Goal: Information Seeking & Learning: Learn about a topic

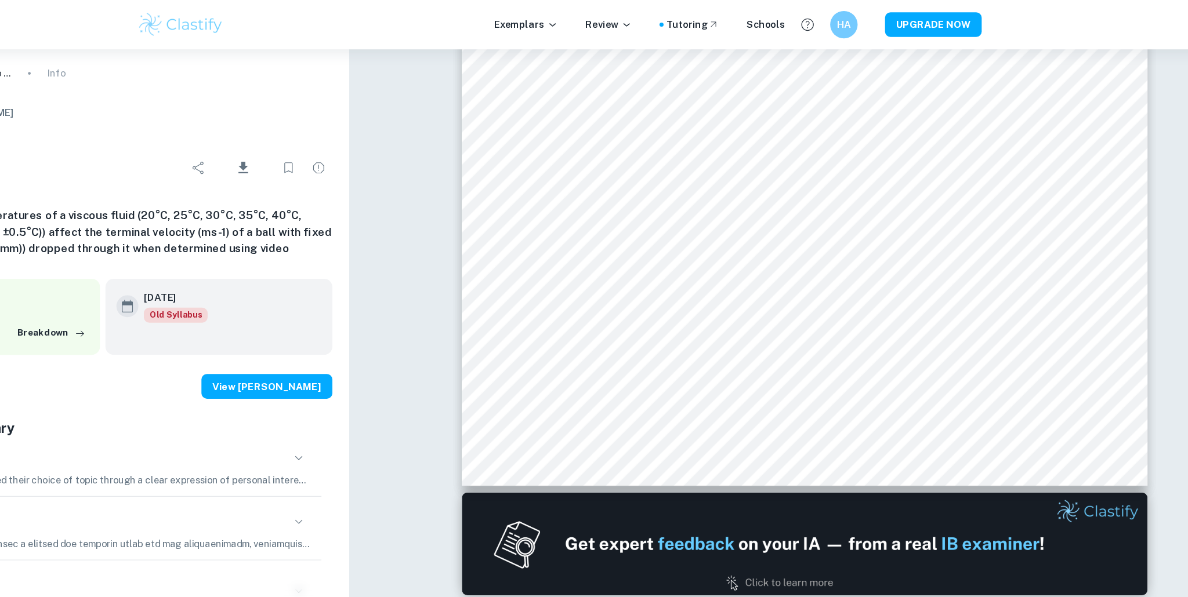
scroll to position [343, 0]
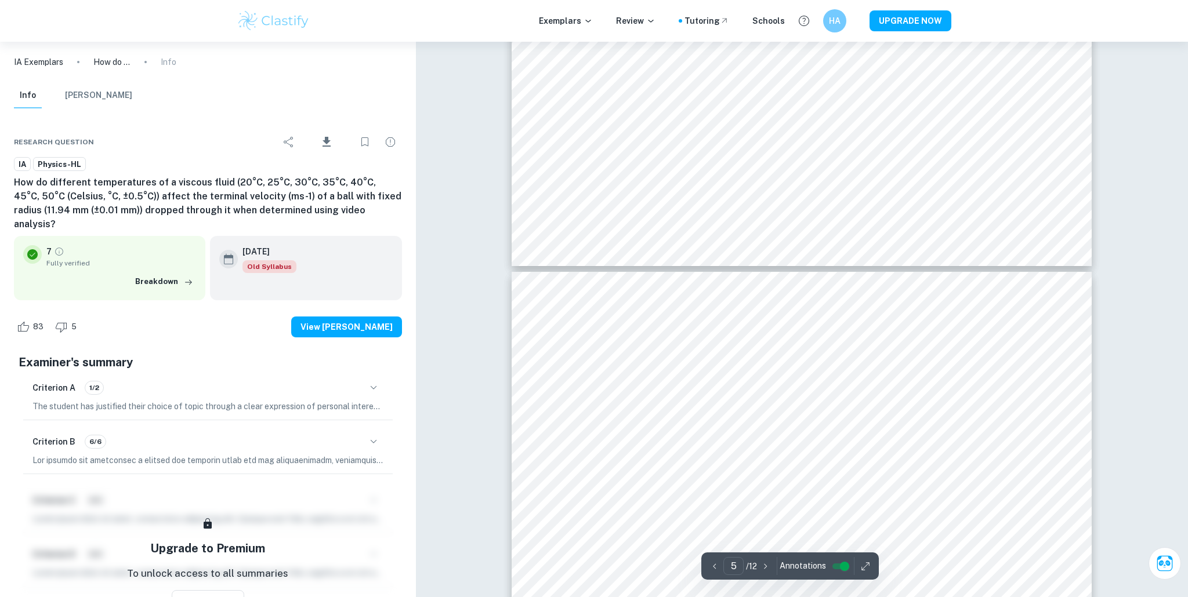
type input "6"
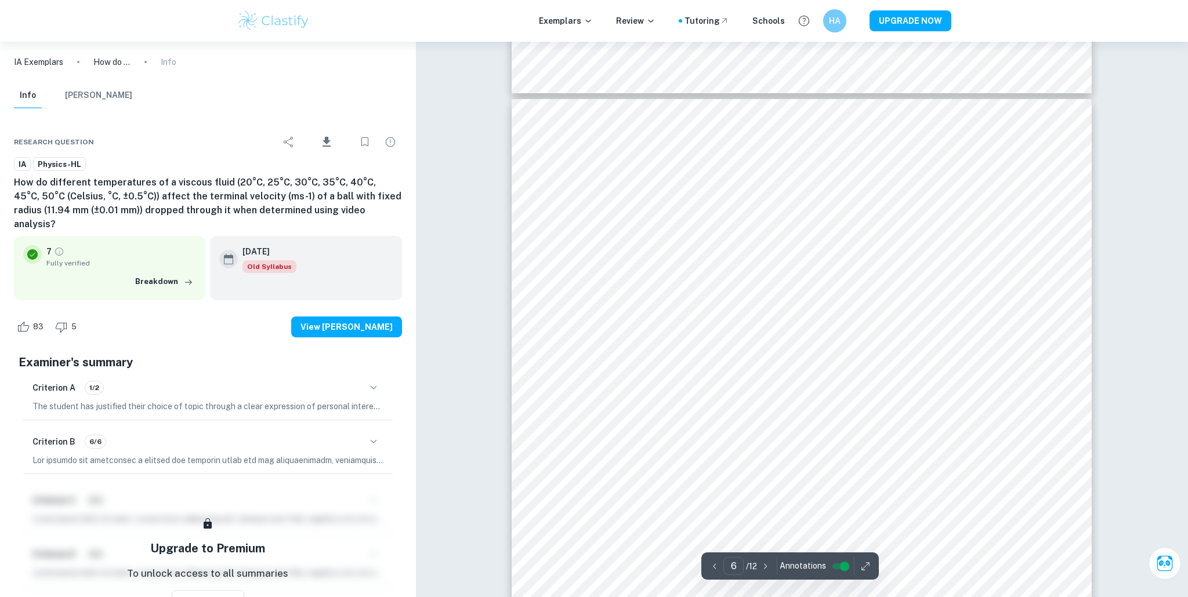
scroll to position [4025, 0]
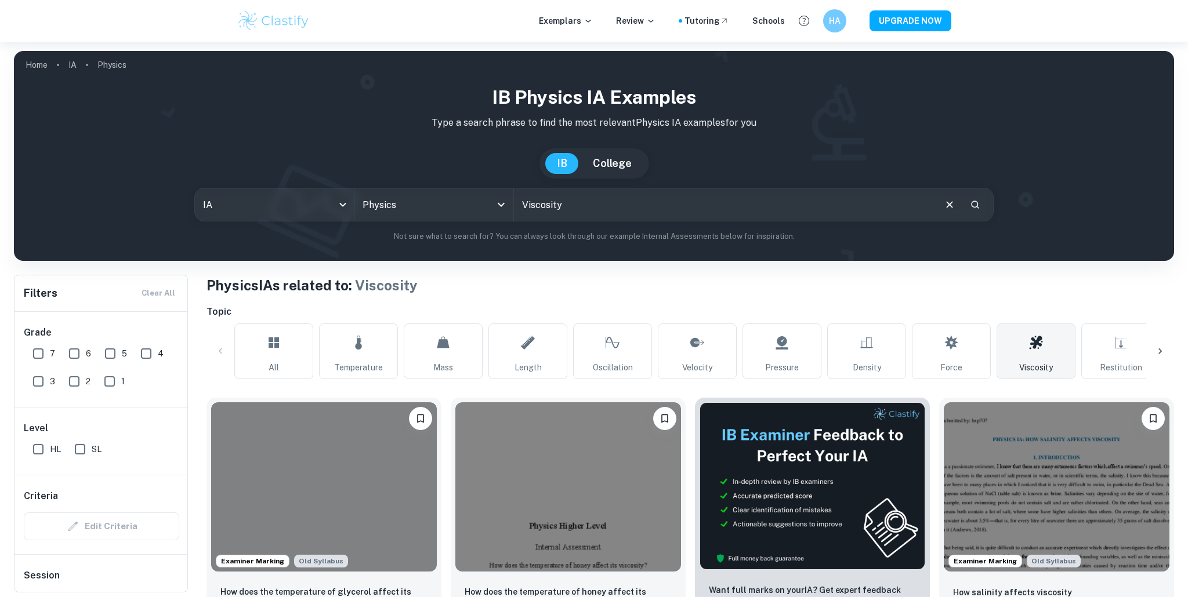
click at [944, 203] on icon "Clear" at bounding box center [949, 204] width 13 height 13
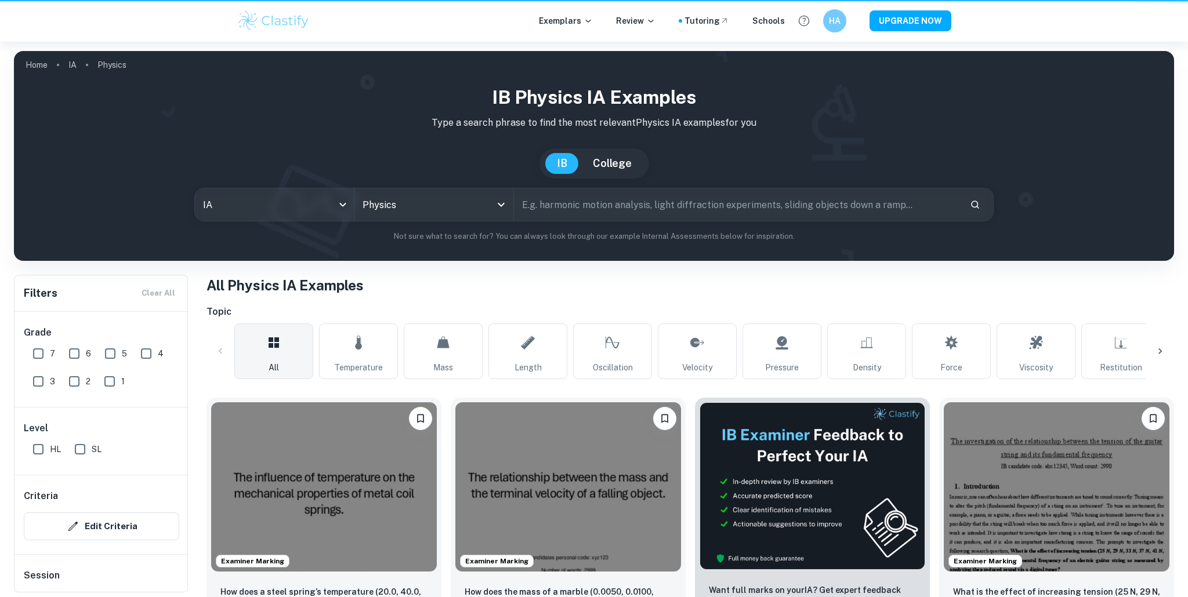
checkbox input "true"
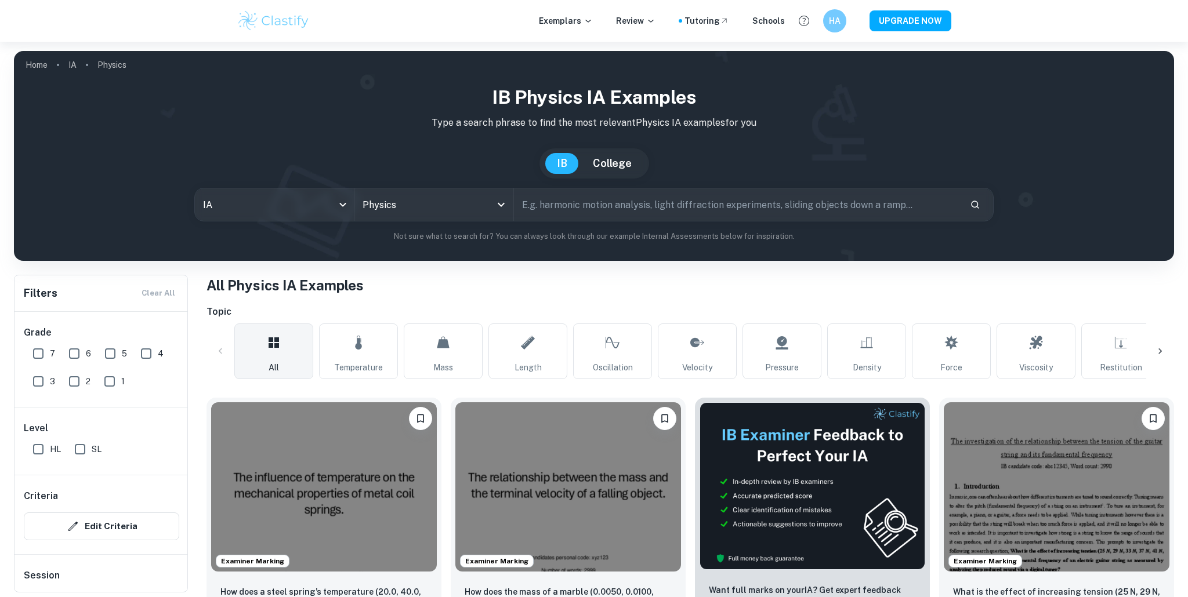
click at [41, 349] on input "7" at bounding box center [38, 353] width 23 height 23
checkbox input "true"
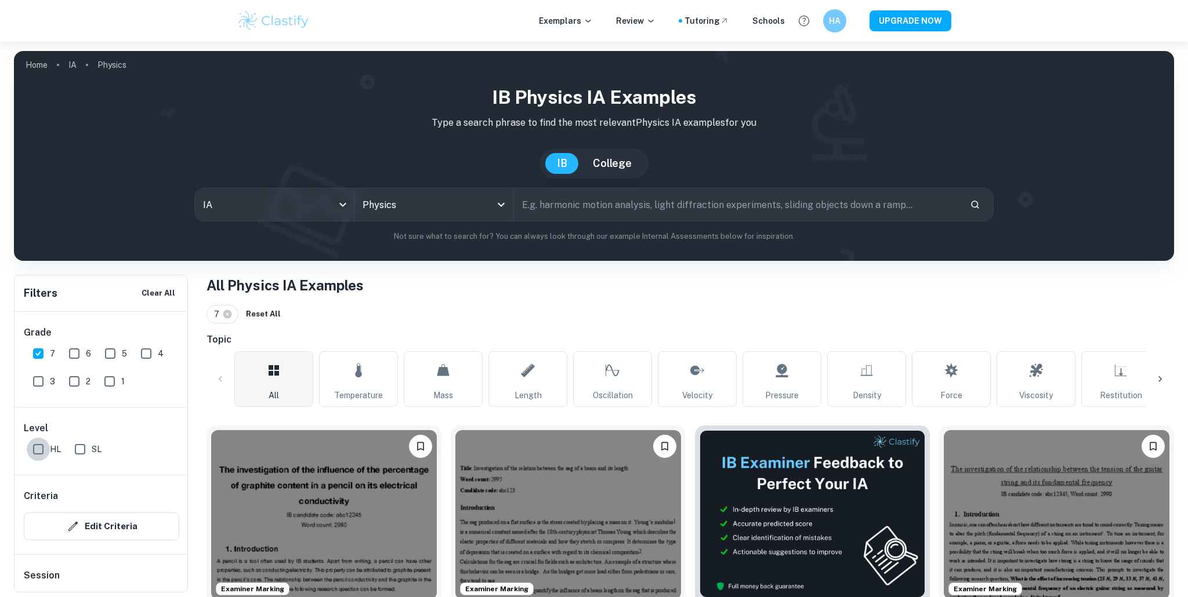
click at [42, 446] on input "HL" at bounding box center [38, 449] width 23 height 23
checkbox input "true"
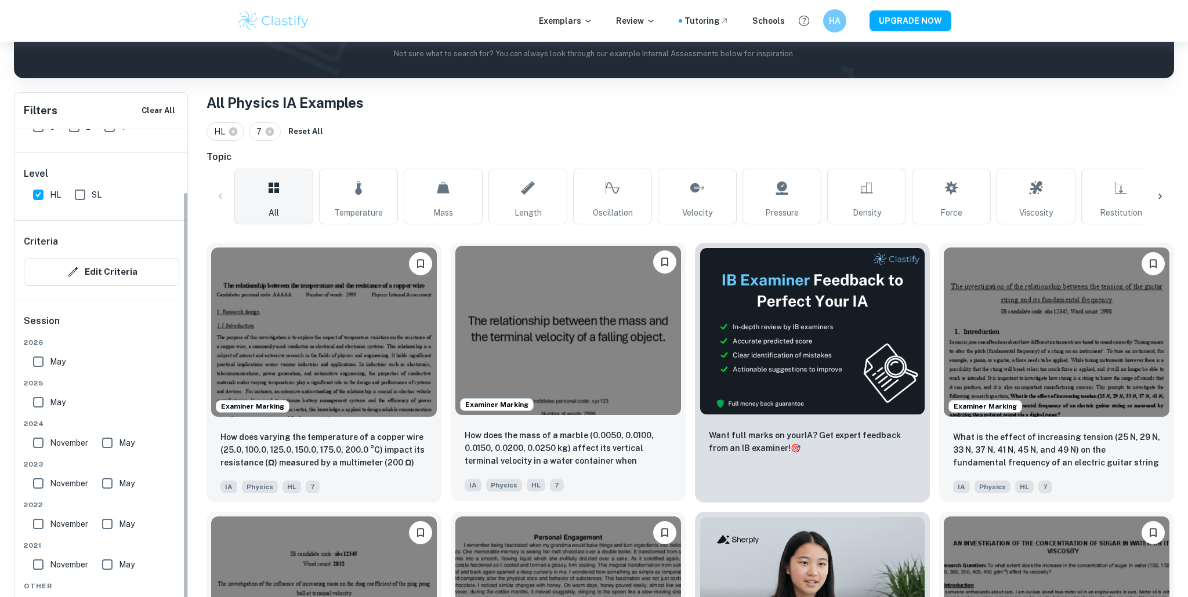
scroll to position [278, 0]
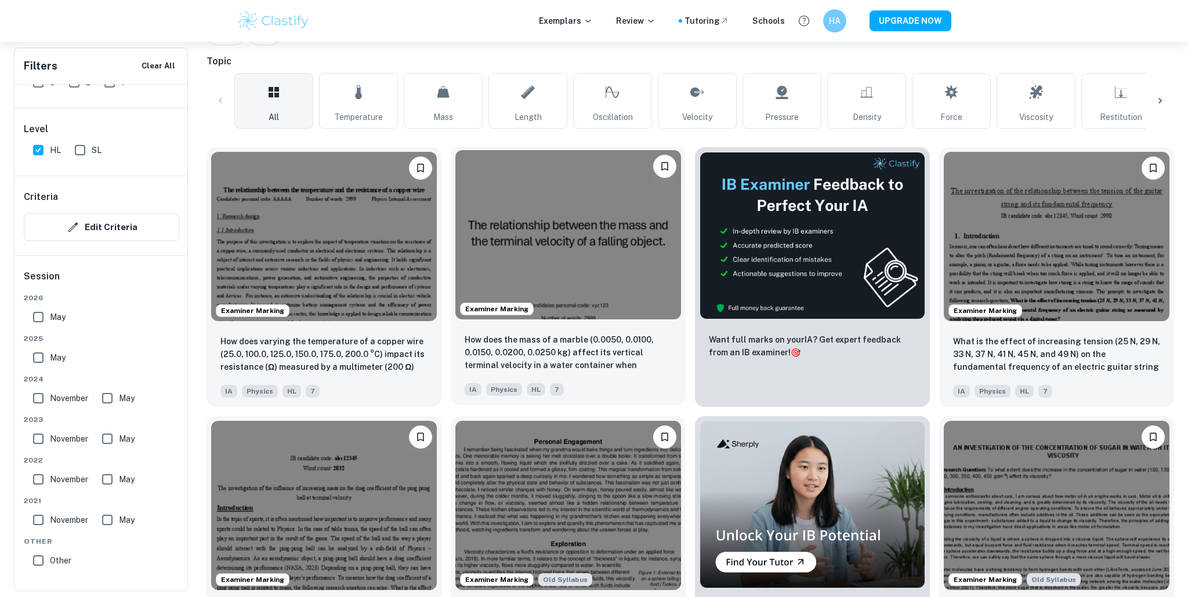
click at [614, 267] on img at bounding box center [568, 234] width 226 height 169
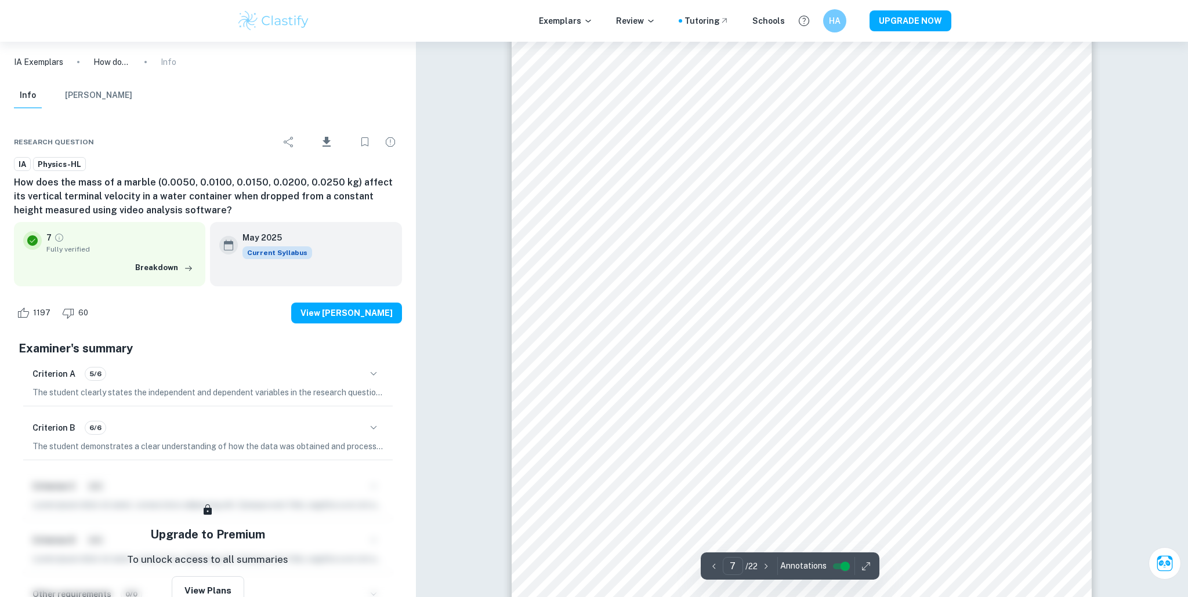
scroll to position [5404, 0]
type input "8"
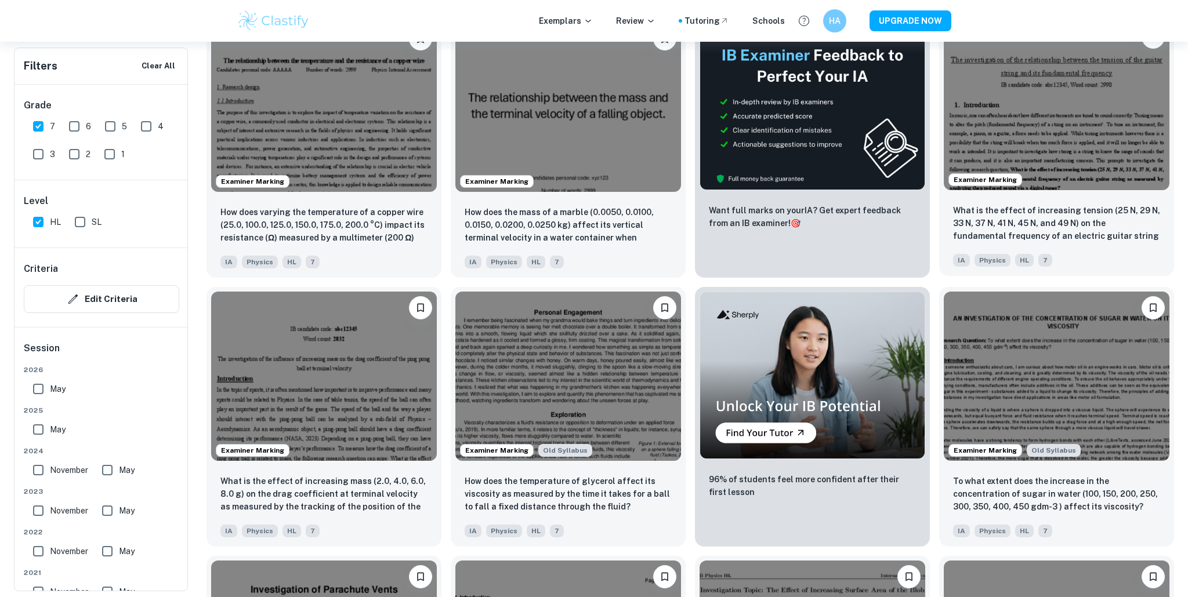
scroll to position [425, 0]
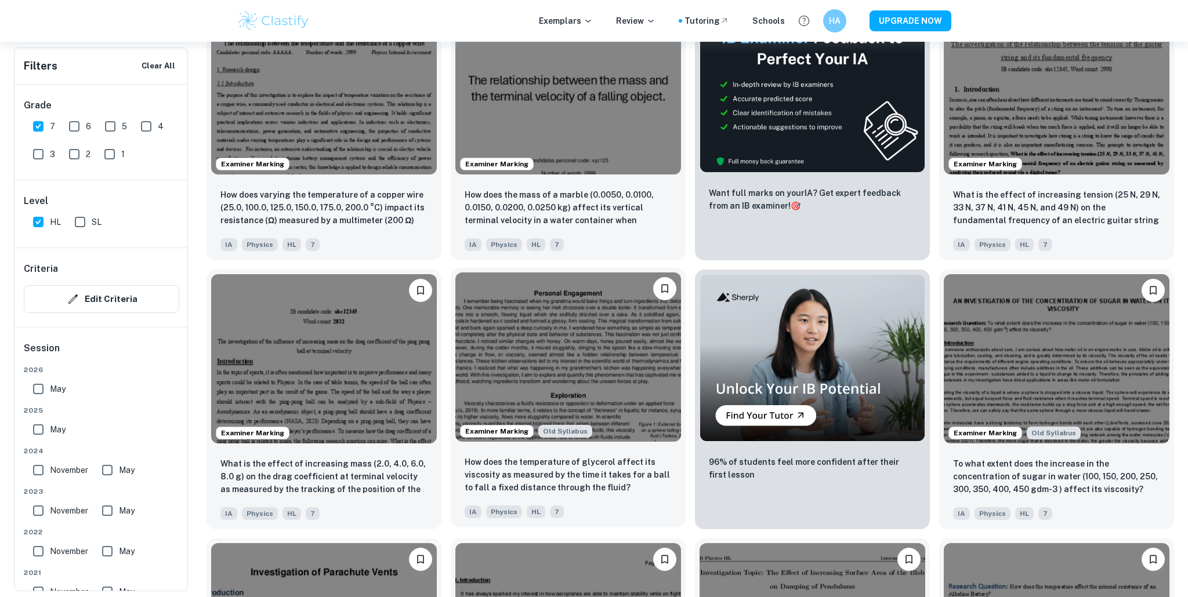
click at [554, 371] on img at bounding box center [568, 357] width 226 height 169
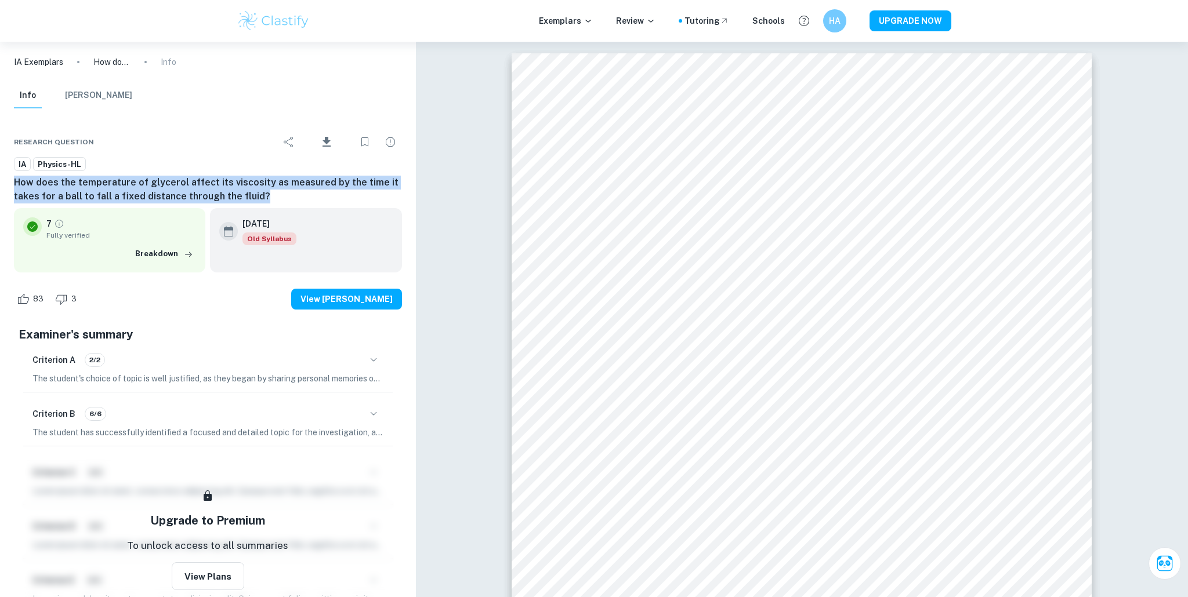
drag, startPoint x: 262, startPoint y: 194, endPoint x: 8, endPoint y: 180, distance: 254.4
click at [7, 180] on div "Research question Download IA Physics-HL How does the temperature of glycerol a…" at bounding box center [208, 381] width 416 height 536
copy h6 "How does the temperature of glycerol affect its viscosity as measured by the ti…"
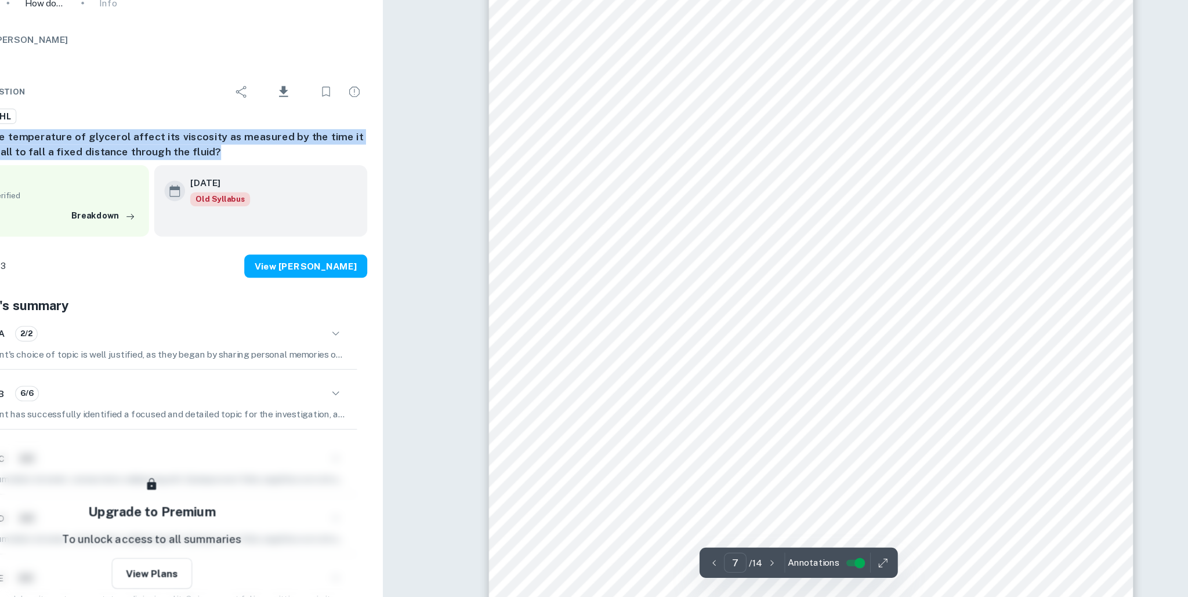
scroll to position [4868, 0]
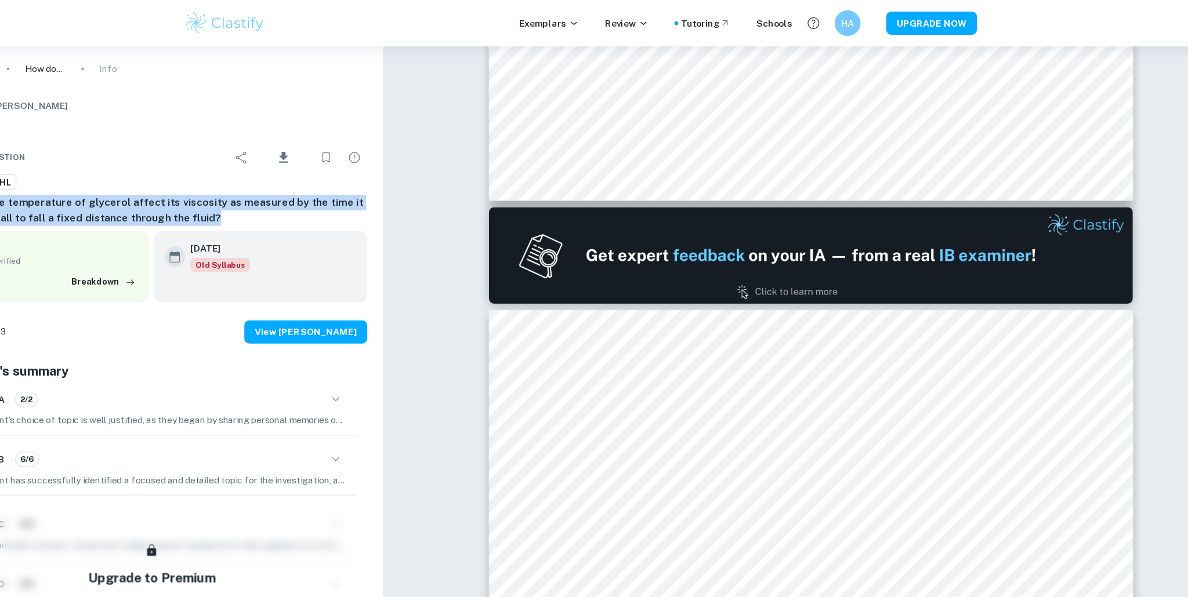
type input "1"
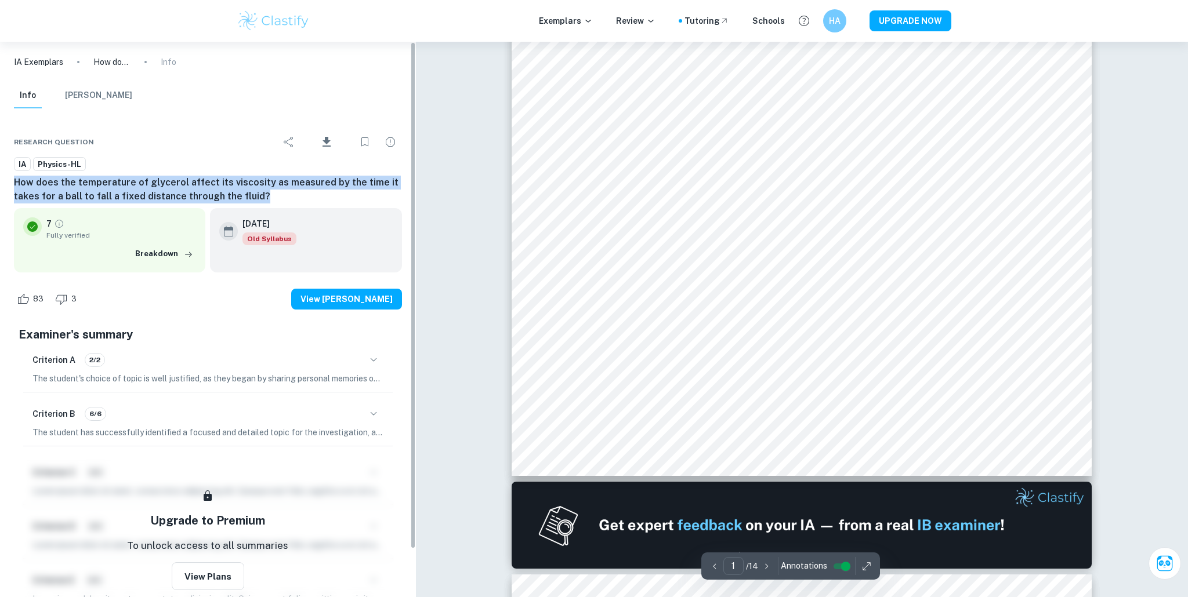
scroll to position [327, 0]
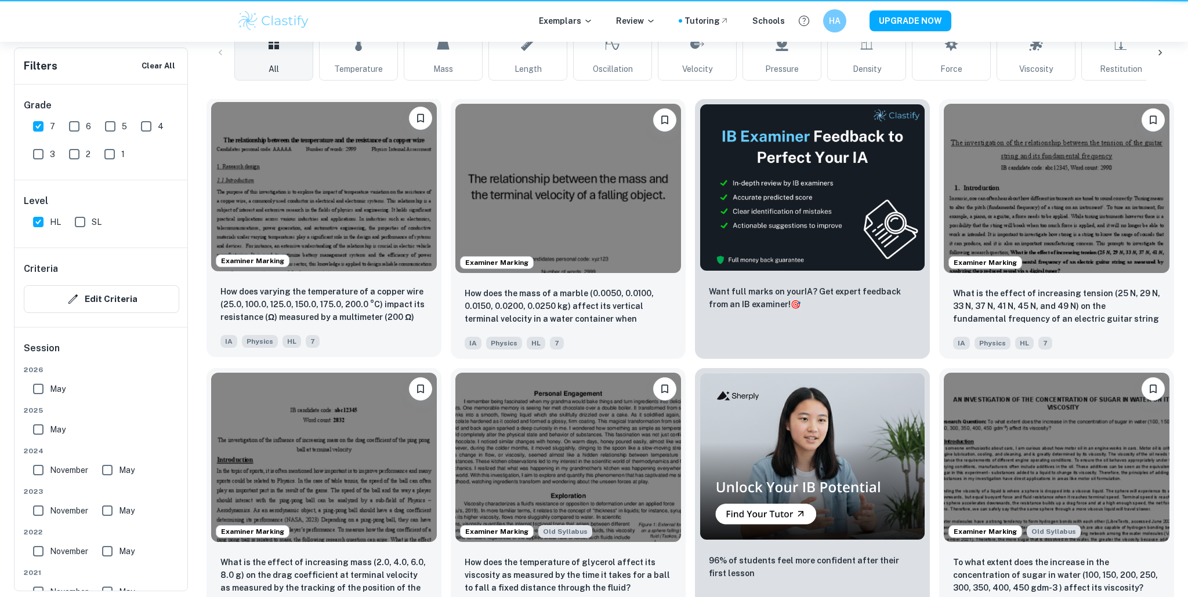
scroll to position [425, 0]
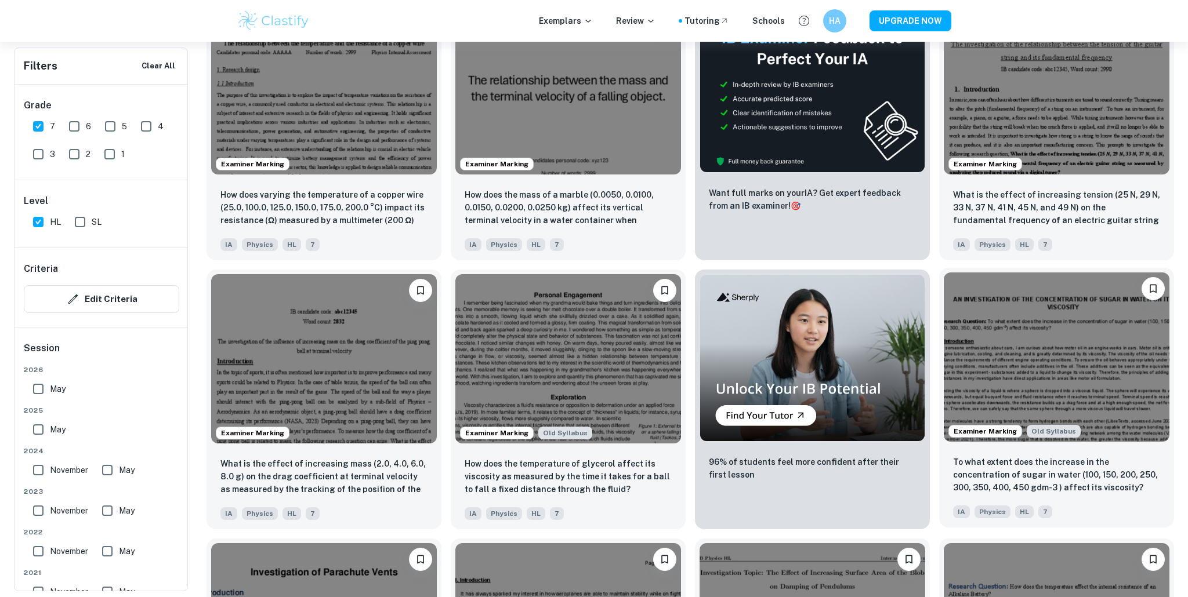
click at [960, 354] on img at bounding box center [1057, 357] width 226 height 169
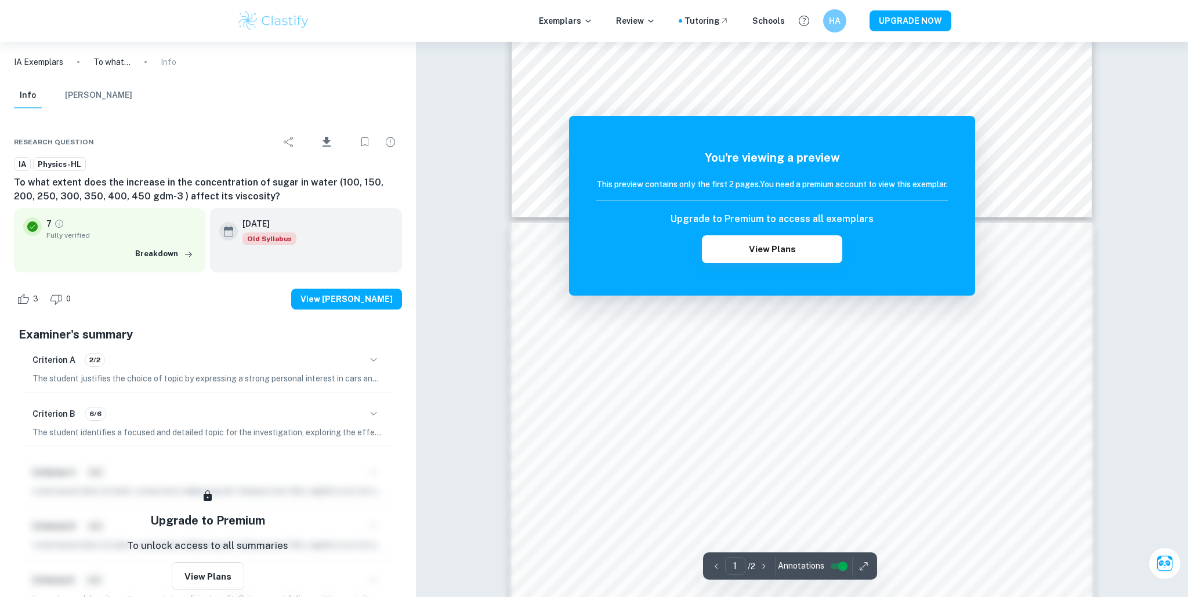
scroll to position [739, 0]
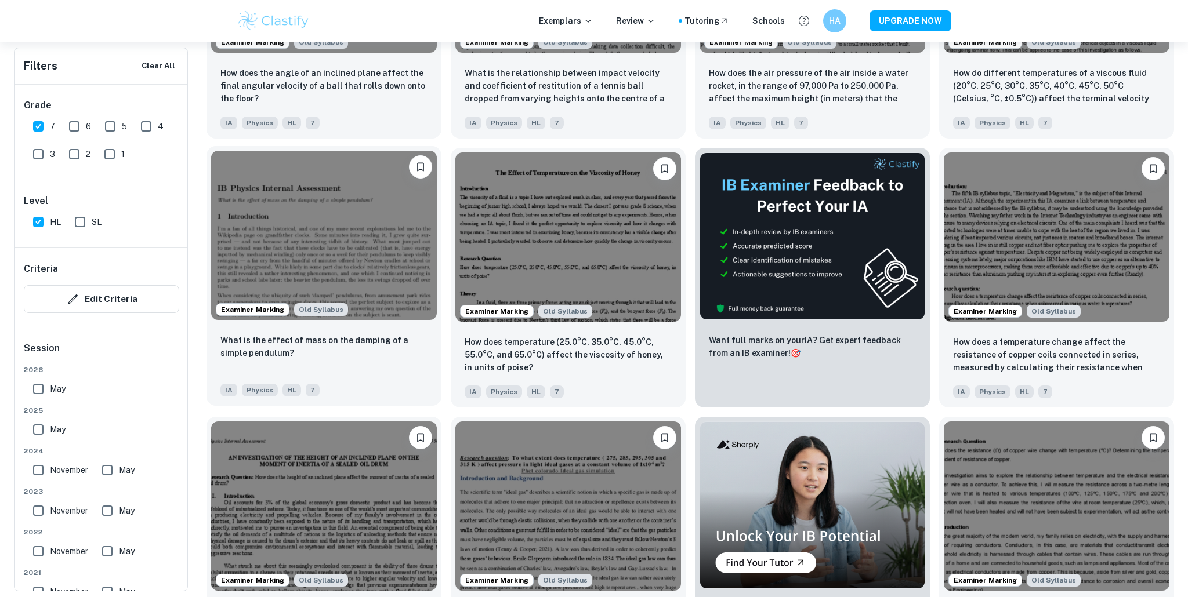
scroll to position [1364, 0]
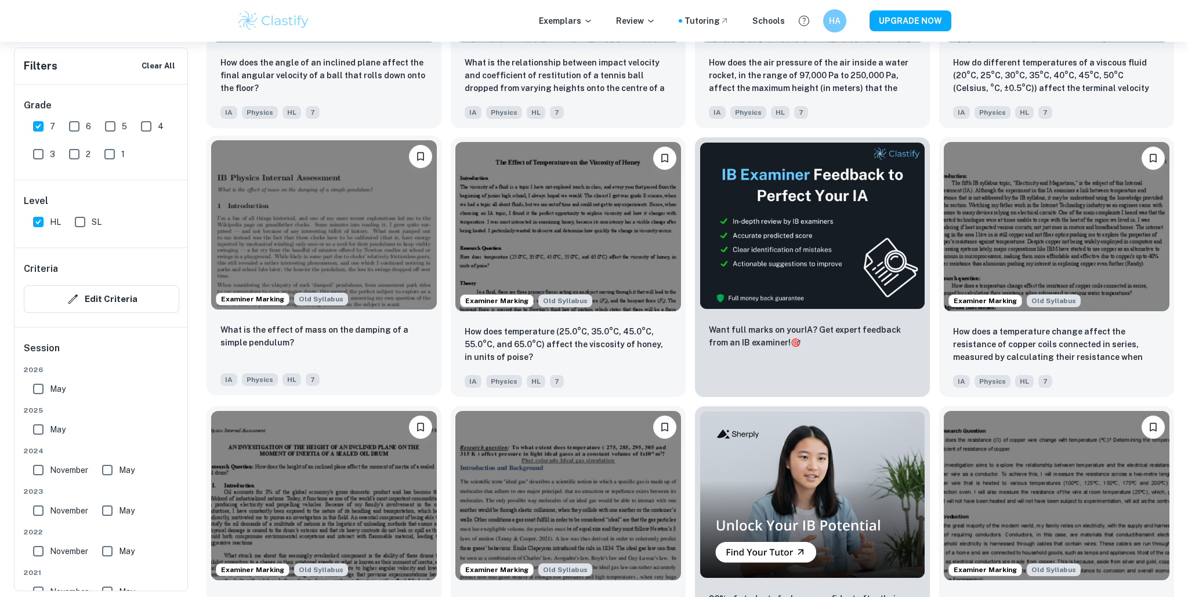
click at [384, 302] on img at bounding box center [324, 224] width 226 height 169
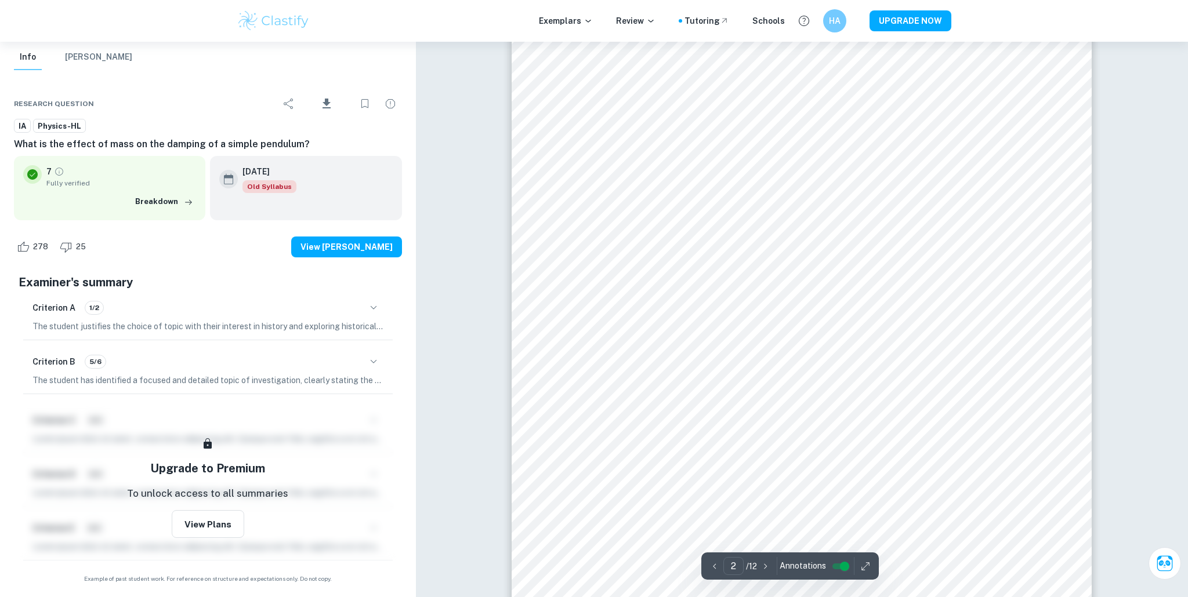
scroll to position [1093, 0]
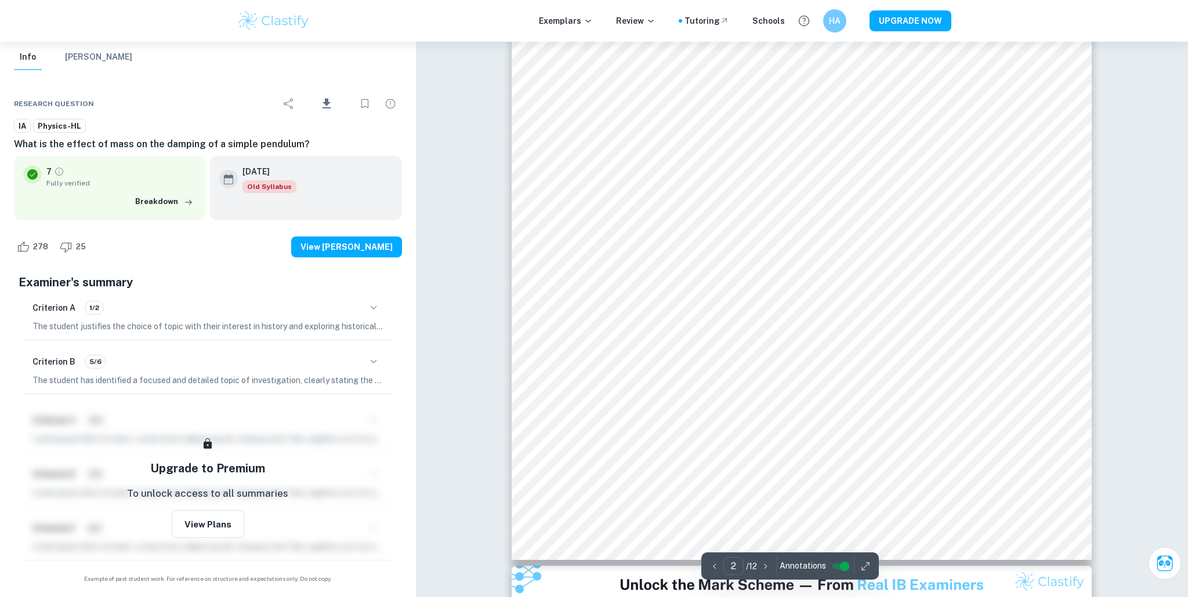
type input "1"
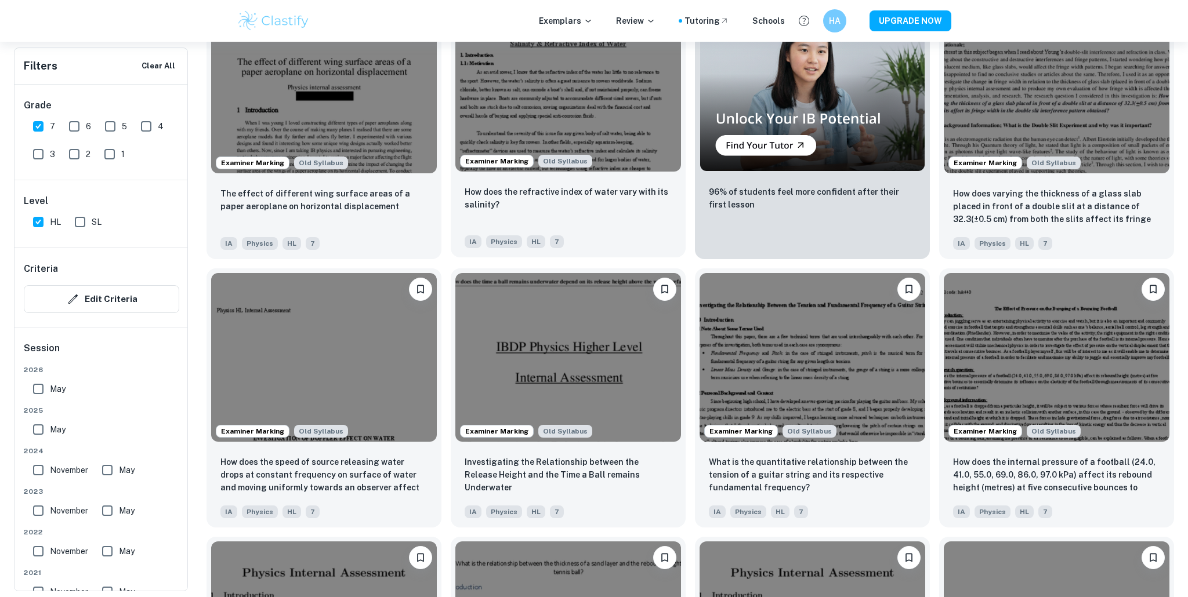
scroll to position [2878, 0]
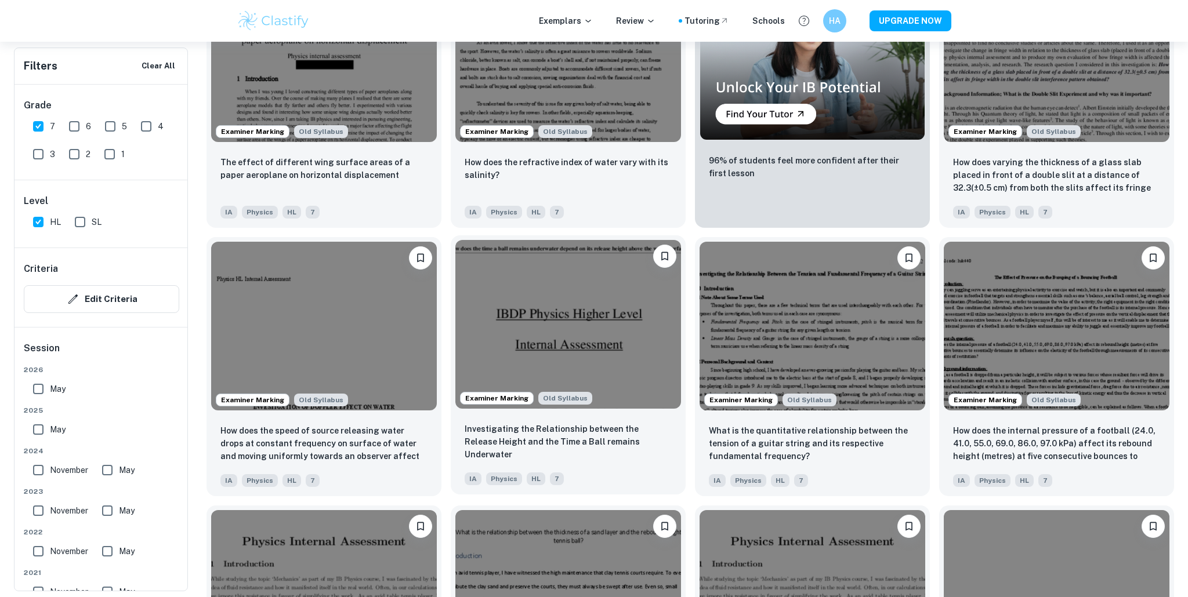
click at [513, 345] on img at bounding box center [568, 324] width 226 height 169
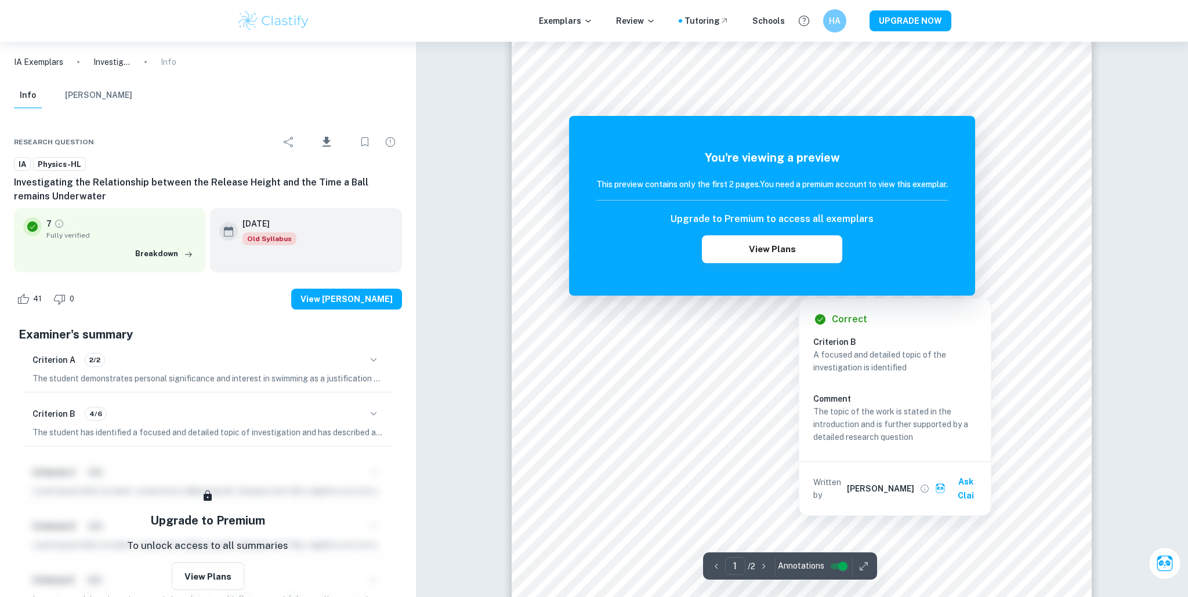
scroll to position [215, 0]
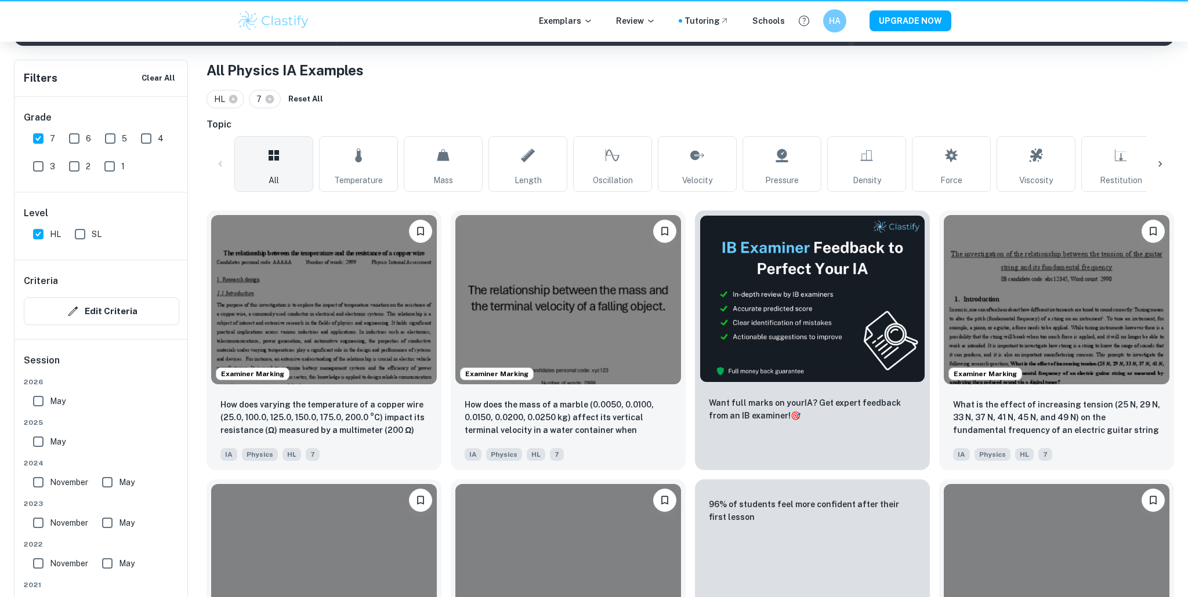
scroll to position [2878, 0]
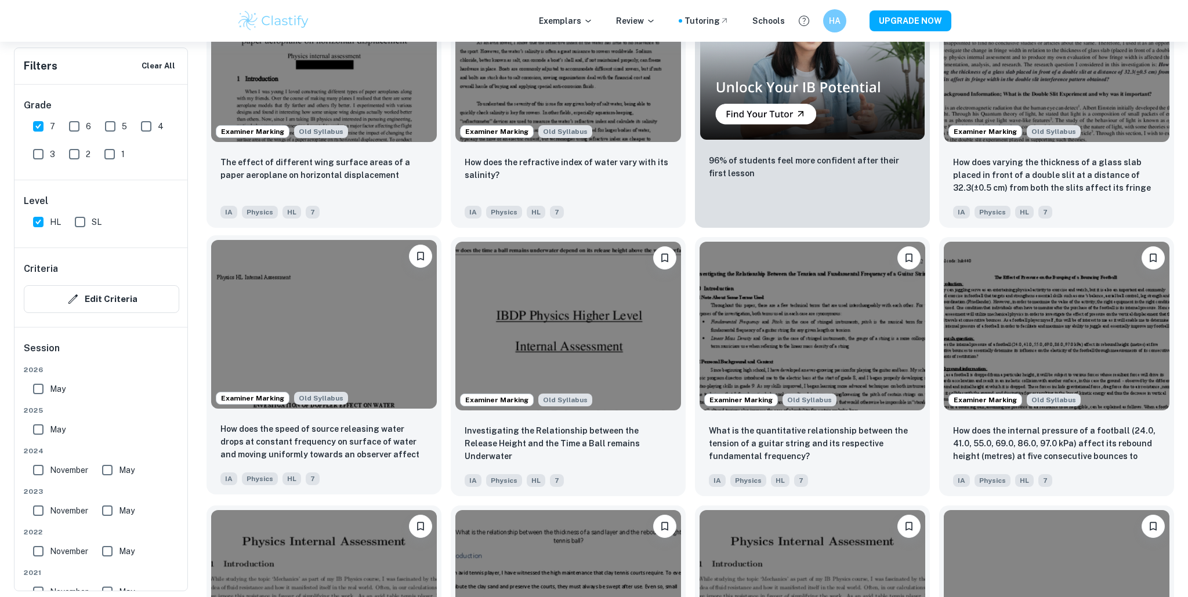
scroll to position [215, 0]
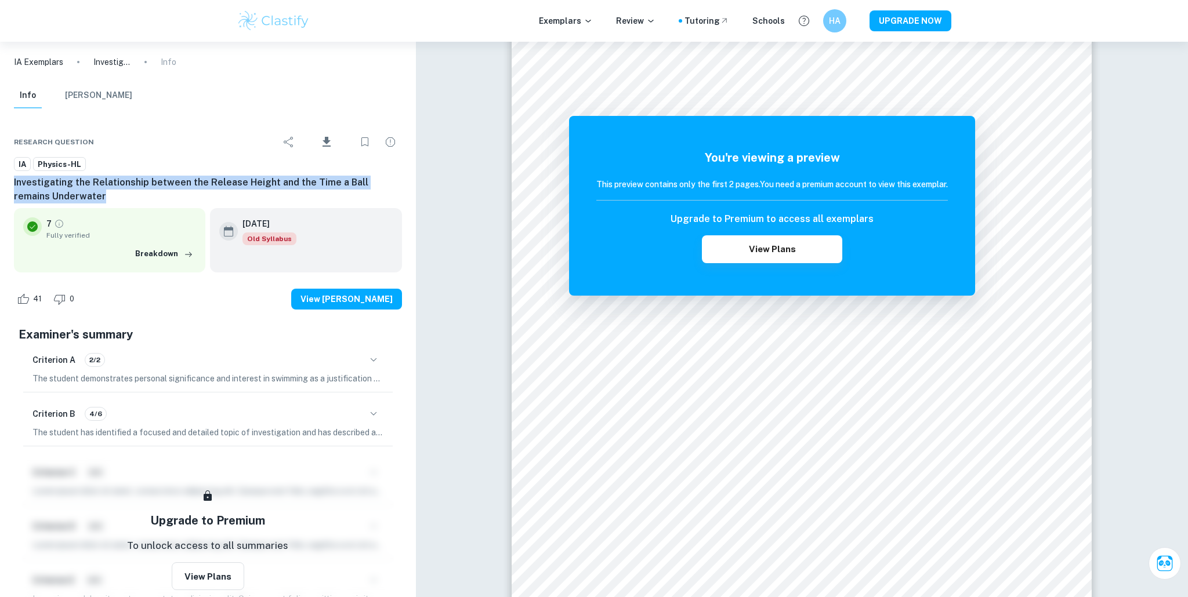
drag, startPoint x: 10, startPoint y: 179, endPoint x: 81, endPoint y: 192, distance: 71.9
click at [81, 192] on div "Research question Download IA Physics-HL Investigating the Relationship between…" at bounding box center [208, 381] width 416 height 536
copy h6 "Investigating the Relationship between the Release Height and the Time a Ball r…"
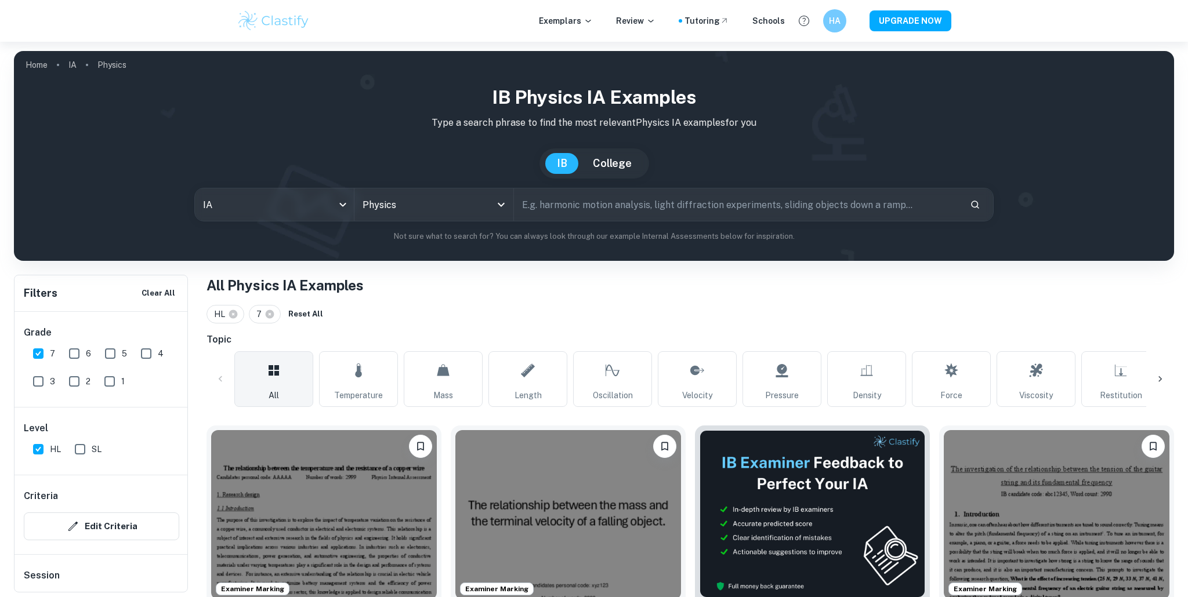
click at [575, 217] on input "text" at bounding box center [737, 204] width 446 height 32
paste input "Investigating the Relationship between the Release Height and the Time a Ball r…"
type input "Investigating the Relationship between the Release Height and the Time a Ball r…"
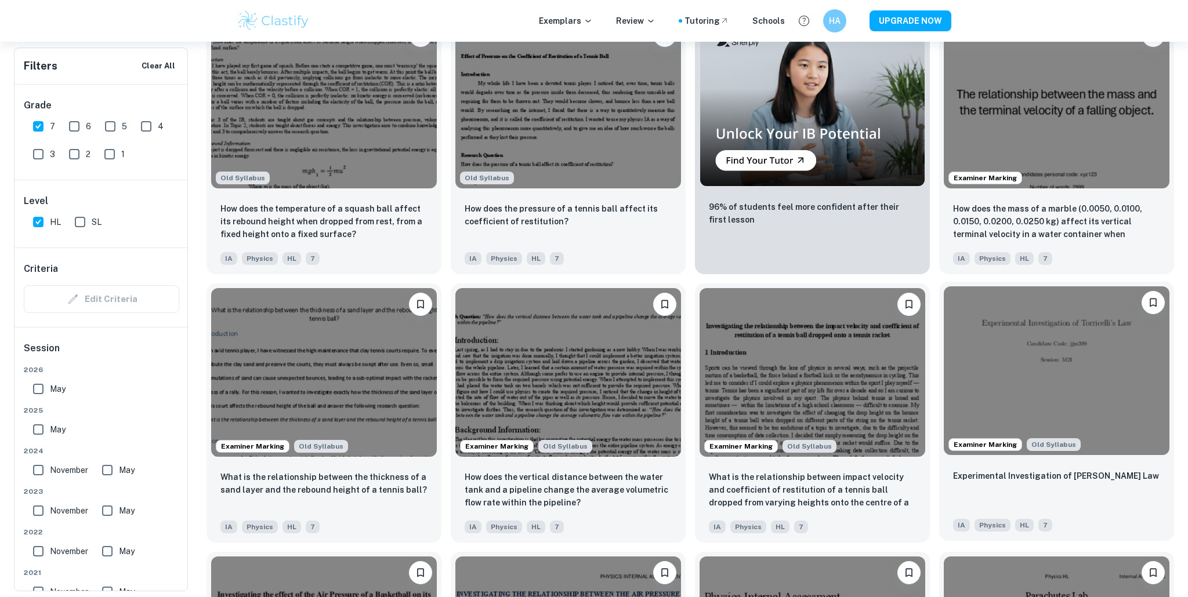
scroll to position [701, 0]
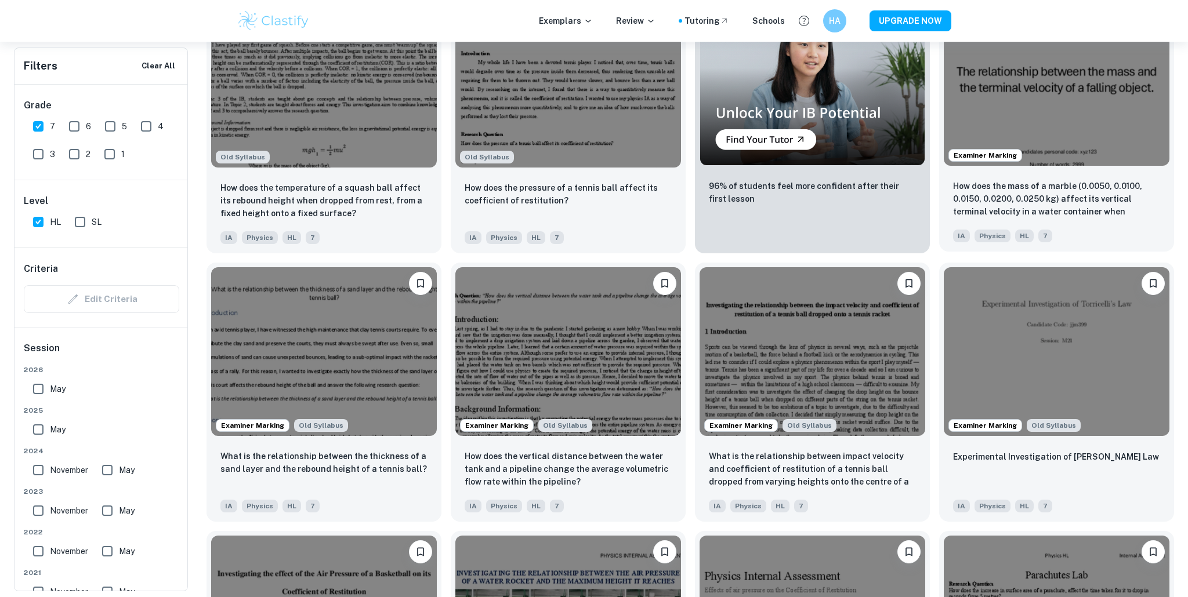
click at [1074, 133] on img at bounding box center [1057, 81] width 226 height 169
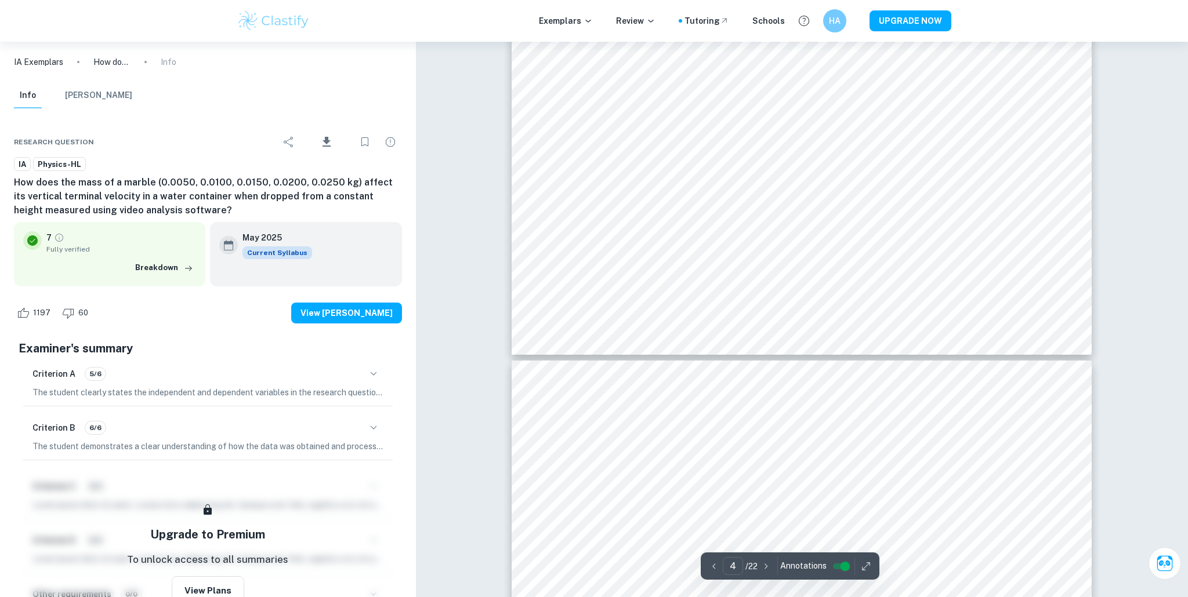
type input "5"
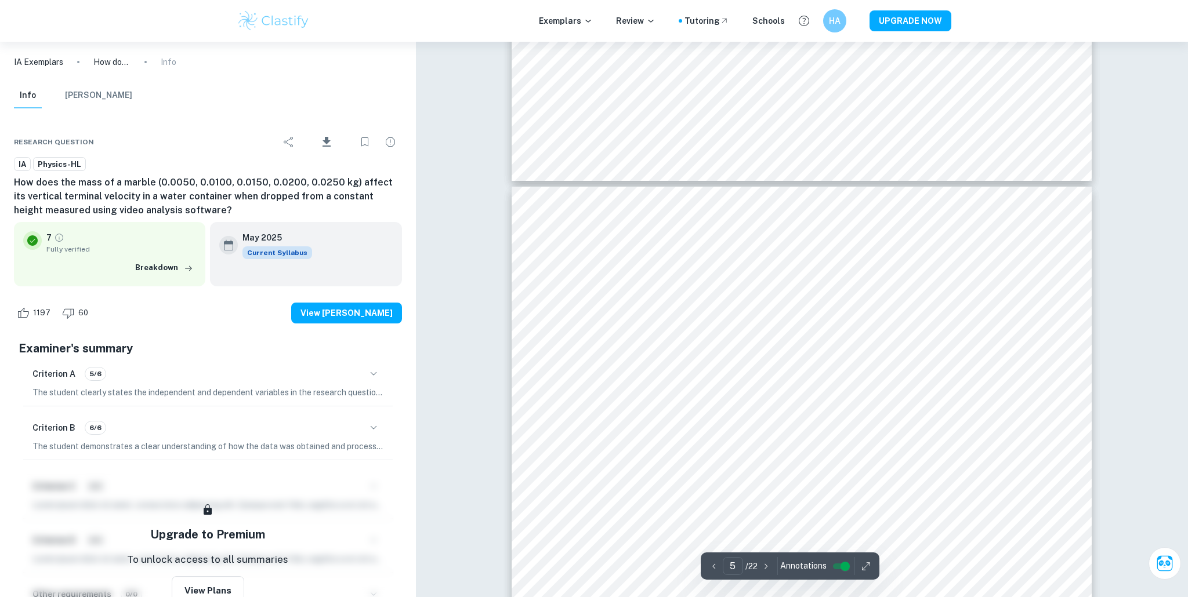
scroll to position [3266, 0]
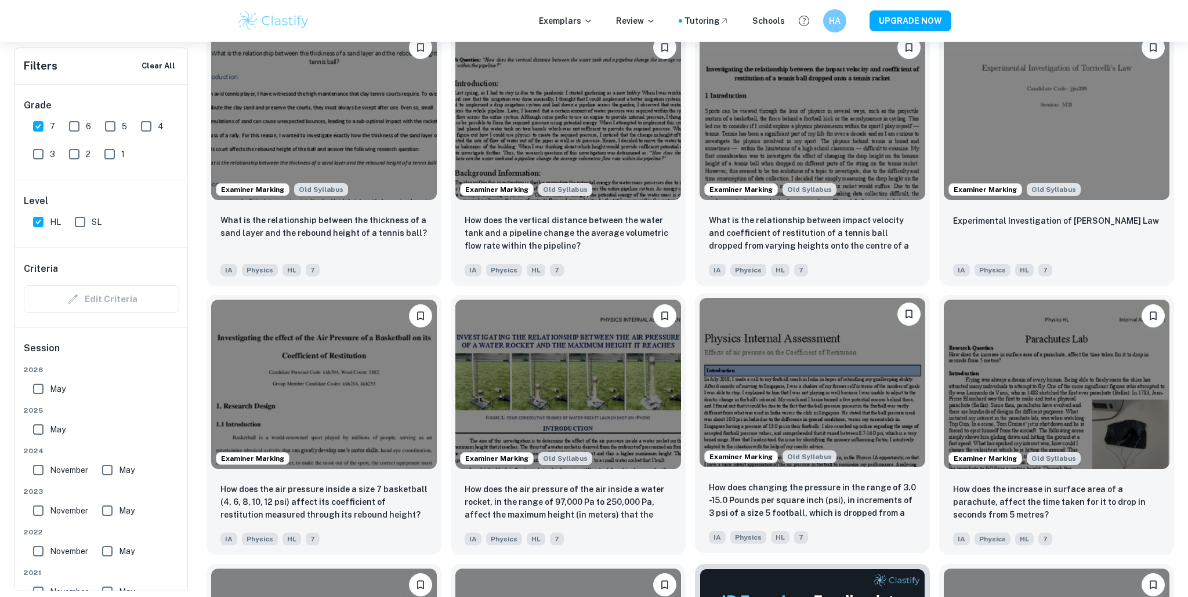
scroll to position [940, 0]
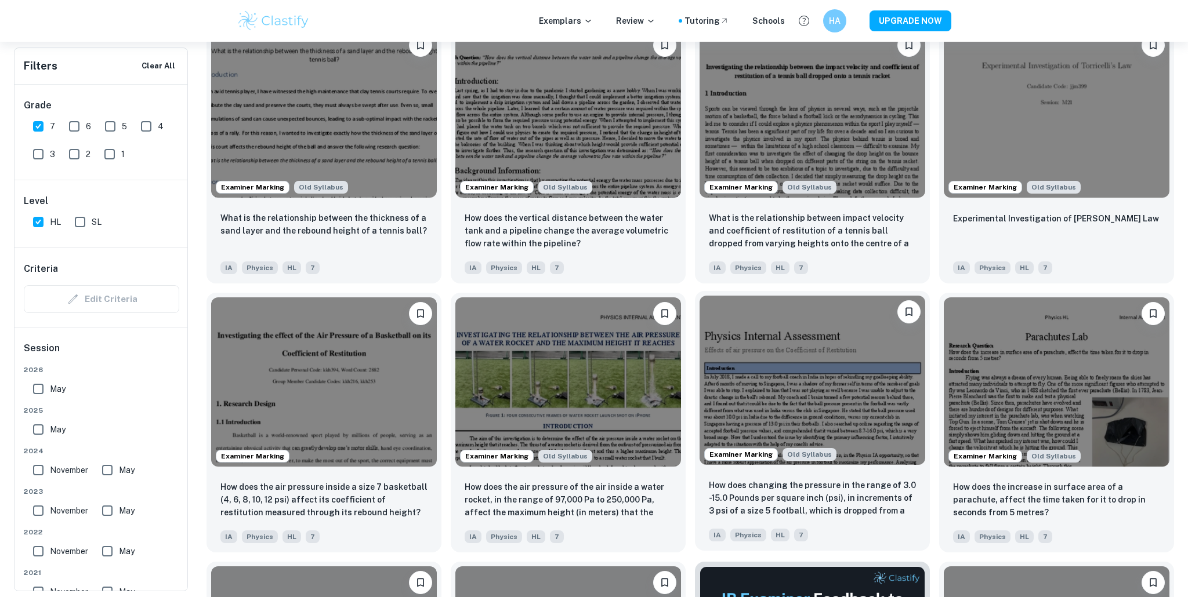
click at [796, 395] on img at bounding box center [812, 380] width 226 height 169
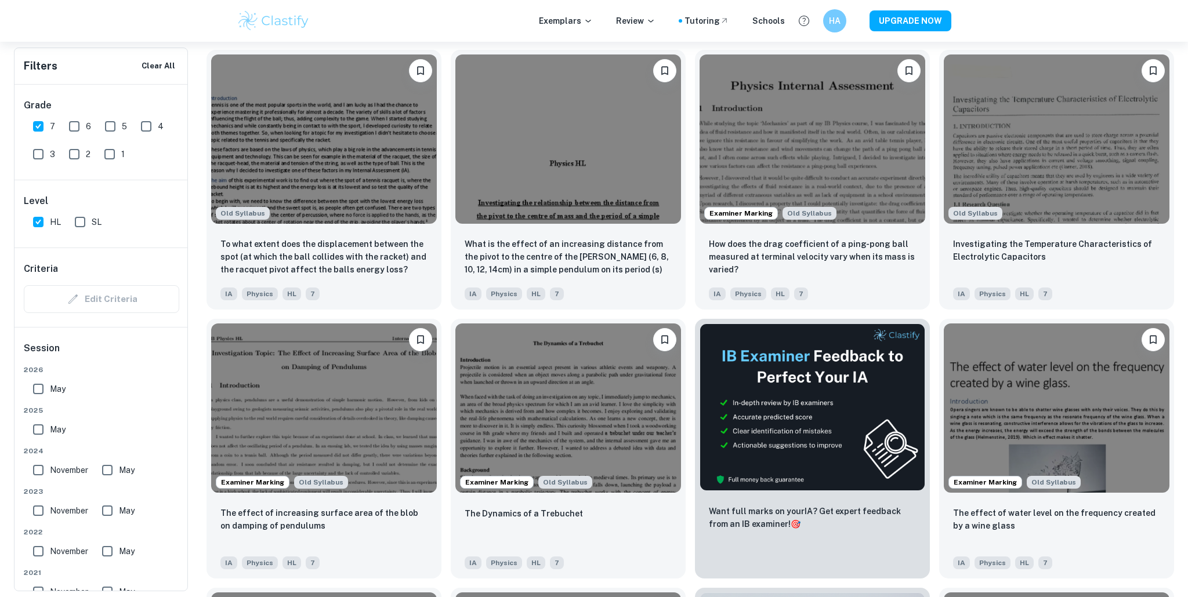
scroll to position [2261, 0]
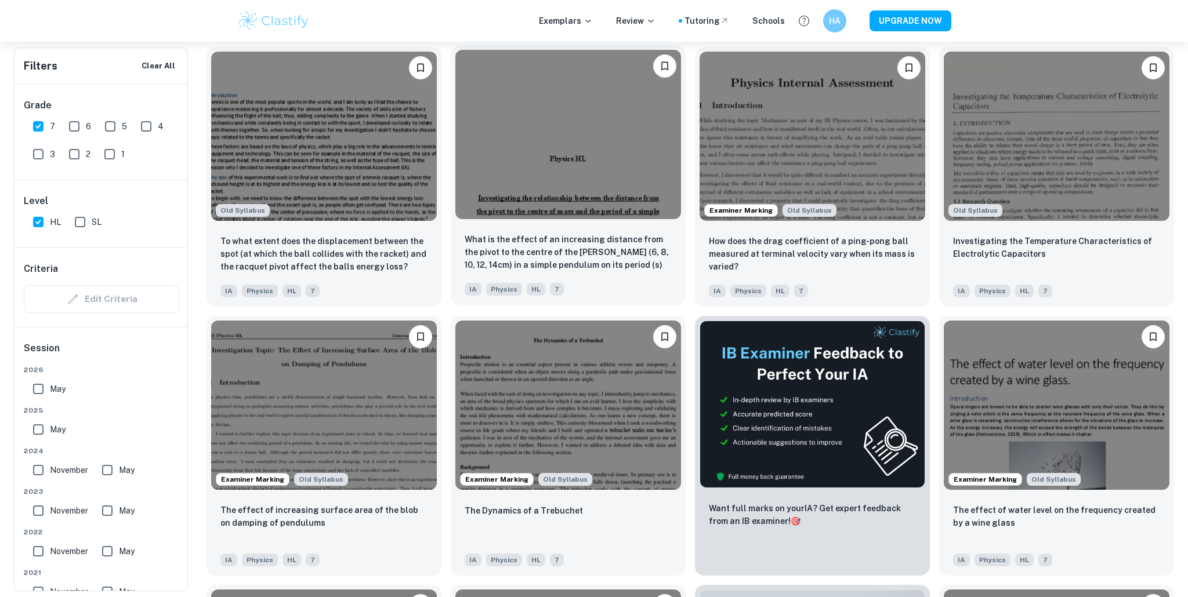
click at [524, 231] on div "What is the effect of an increasing distance from the pivot to the centre of th…" at bounding box center [568, 264] width 235 height 81
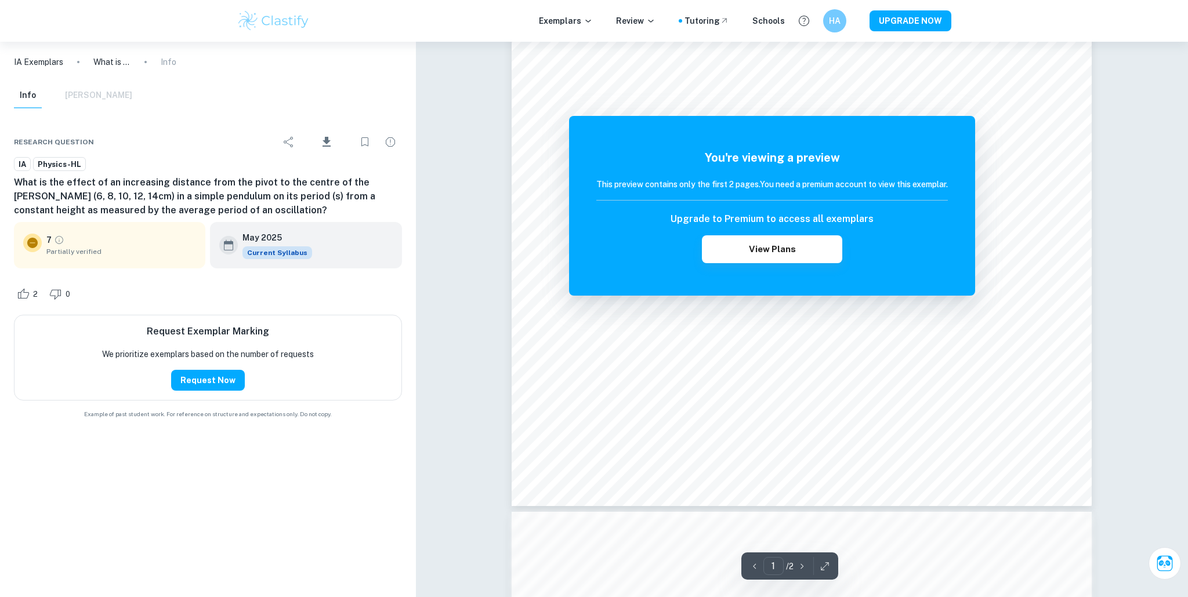
scroll to position [352, 0]
click at [191, 379] on button "Request Now" at bounding box center [208, 380] width 74 height 21
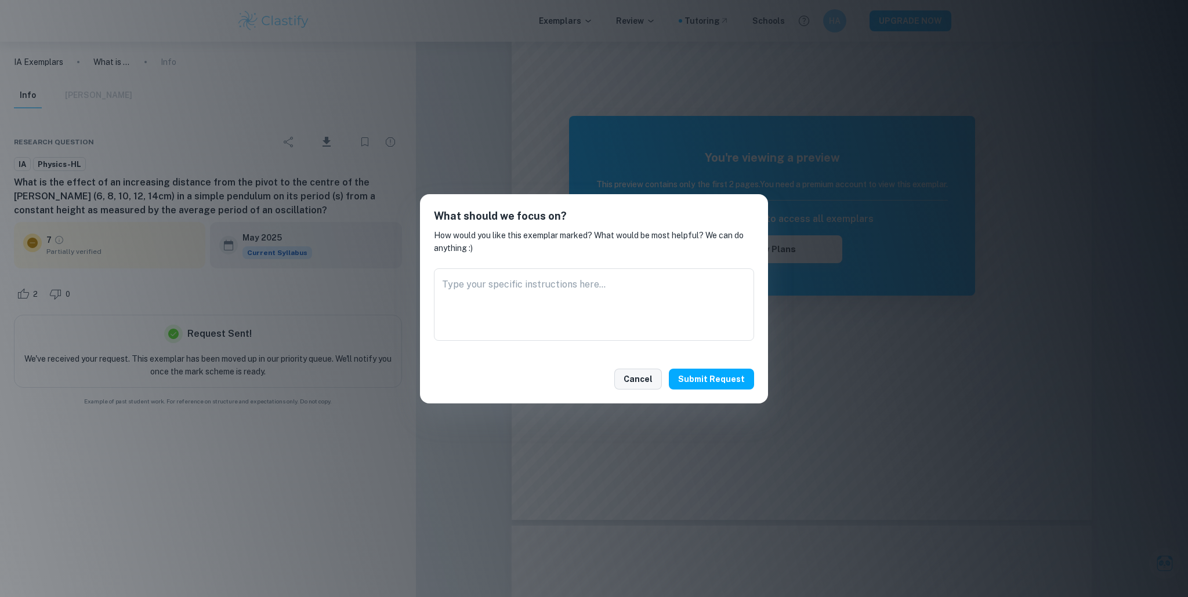
click at [647, 369] on button "Cancel" at bounding box center [638, 379] width 48 height 21
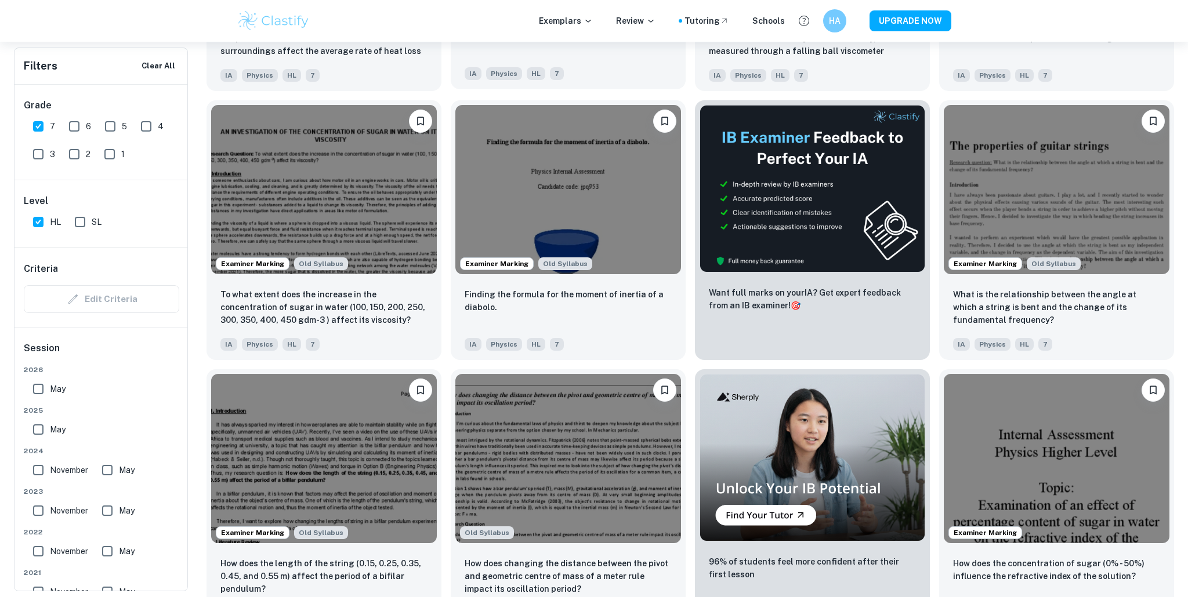
scroll to position [5706, 0]
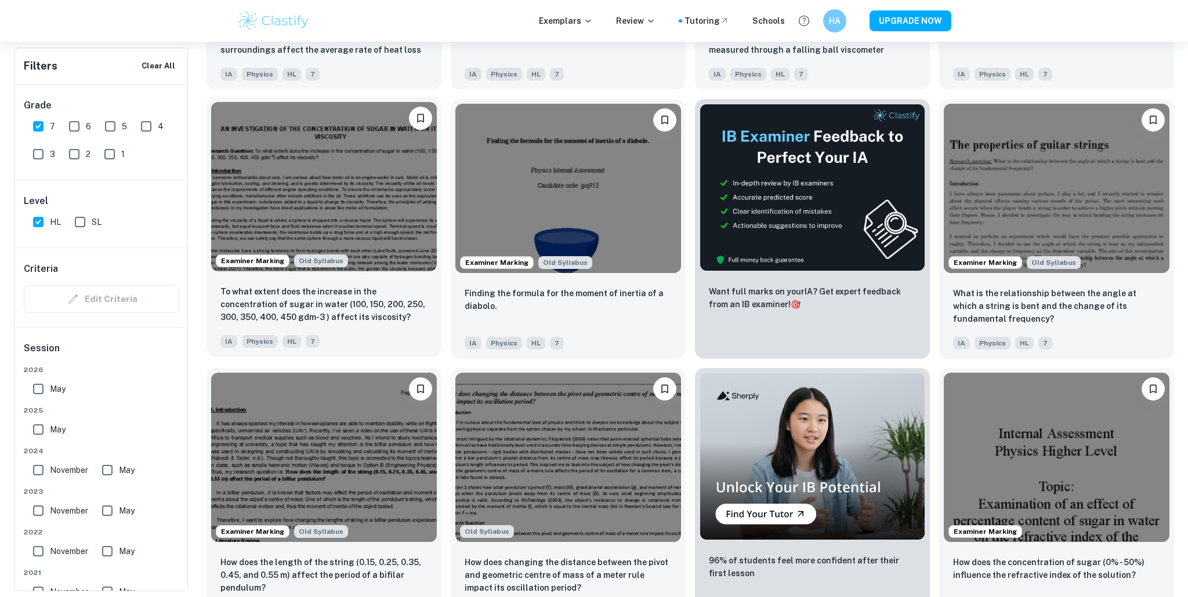
click at [373, 217] on img at bounding box center [324, 186] width 226 height 169
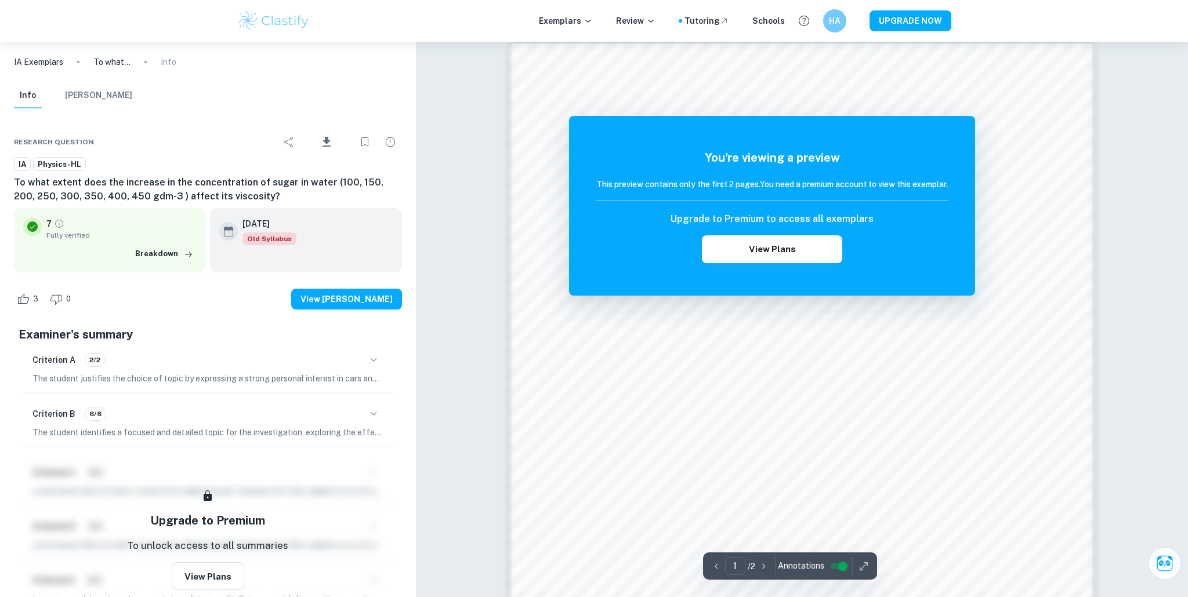
scroll to position [777, 0]
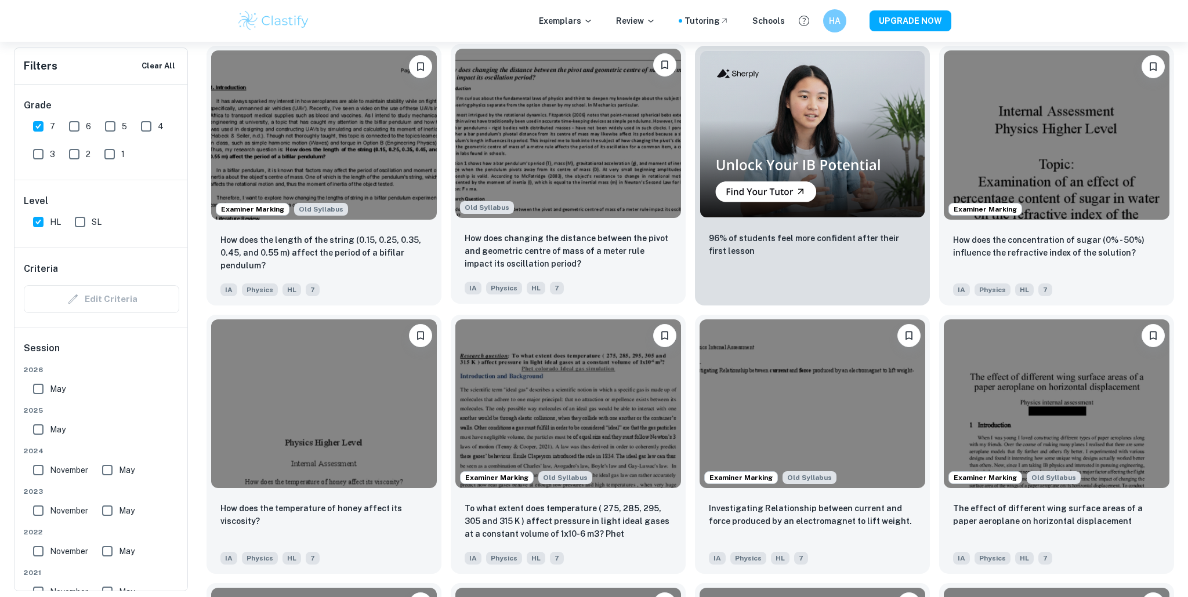
scroll to position [6035, 0]
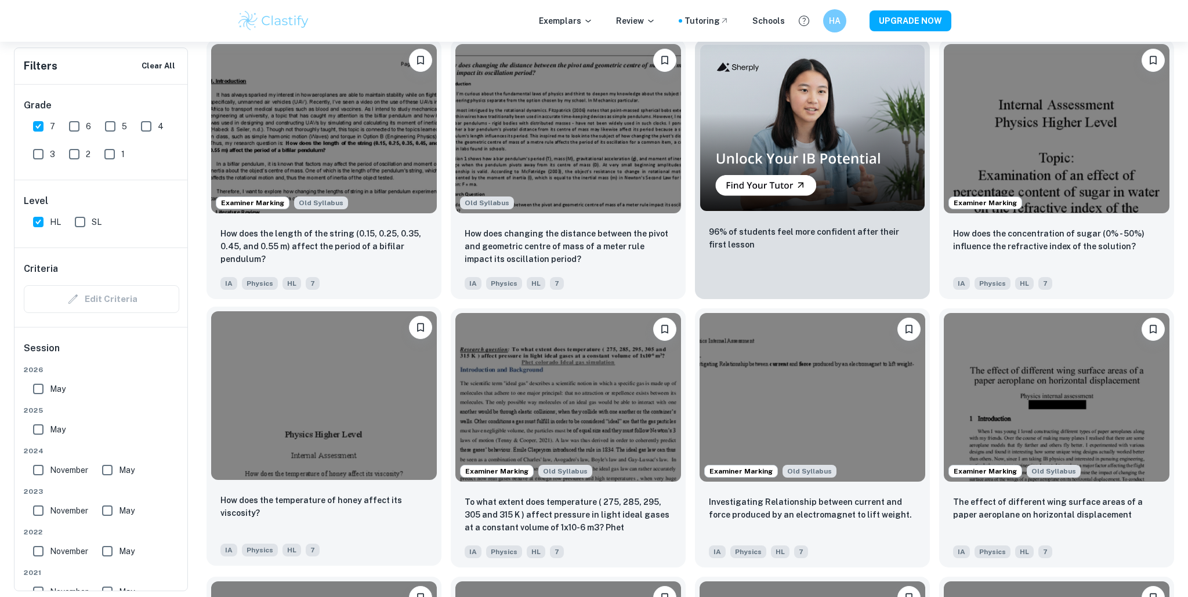
click at [339, 369] on img at bounding box center [324, 395] width 226 height 169
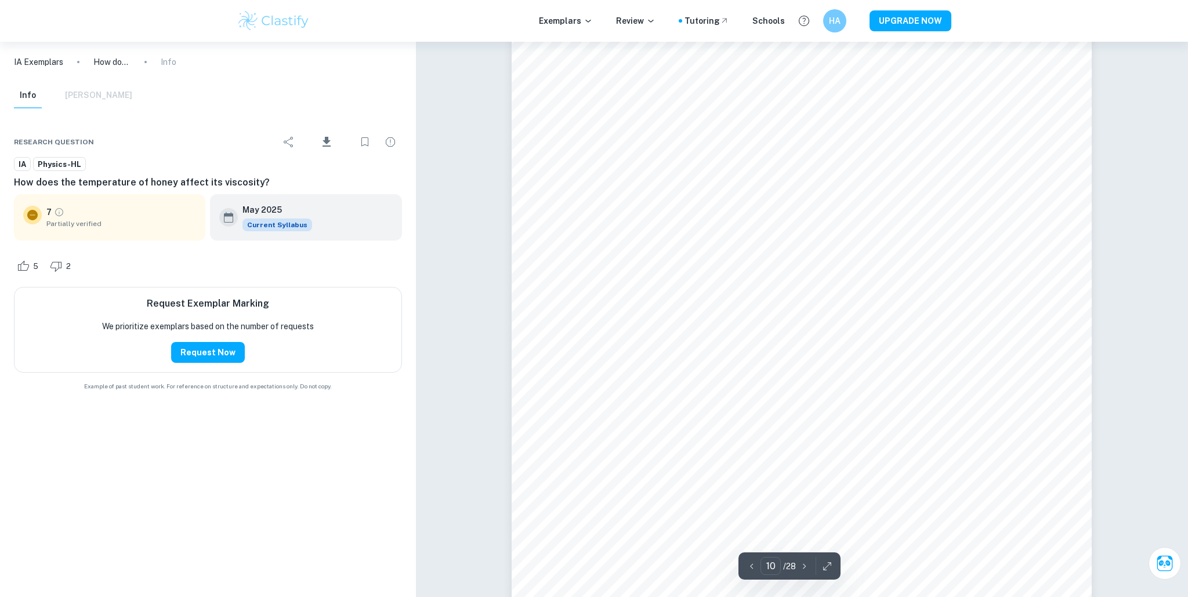
scroll to position [7826, 0]
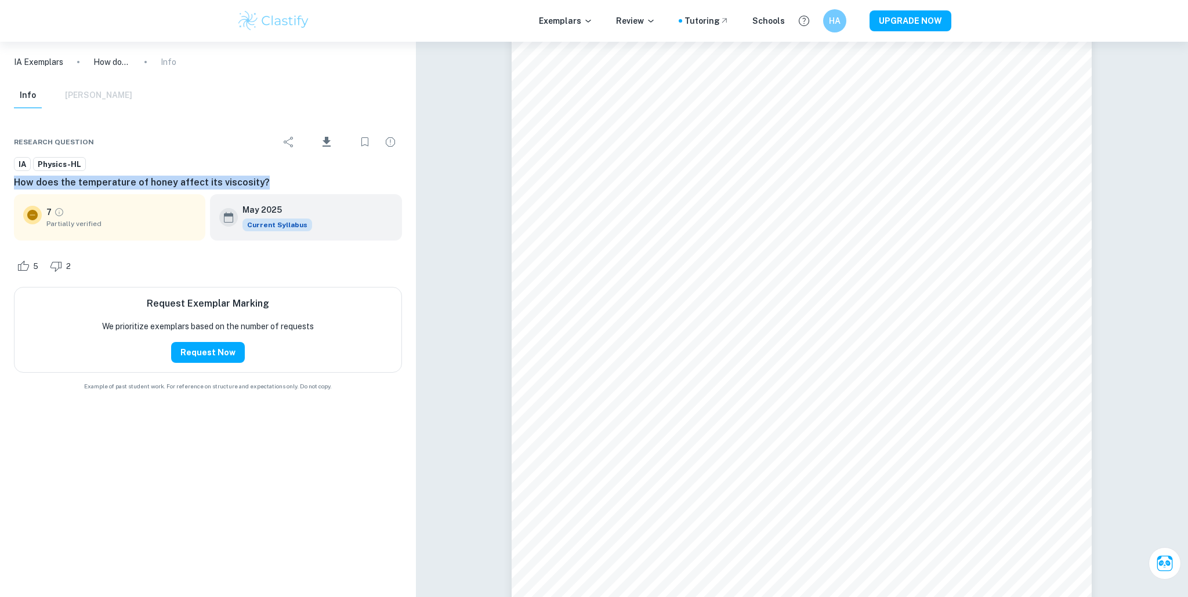
drag, startPoint x: 264, startPoint y: 184, endPoint x: 45, endPoint y: 172, distance: 219.0
click at [45, 172] on div "IA Physics-HL How does the temperature of honey affect its viscosity?" at bounding box center [208, 173] width 388 height 33
copy div "How does the temperature of honey affect its viscosity?"
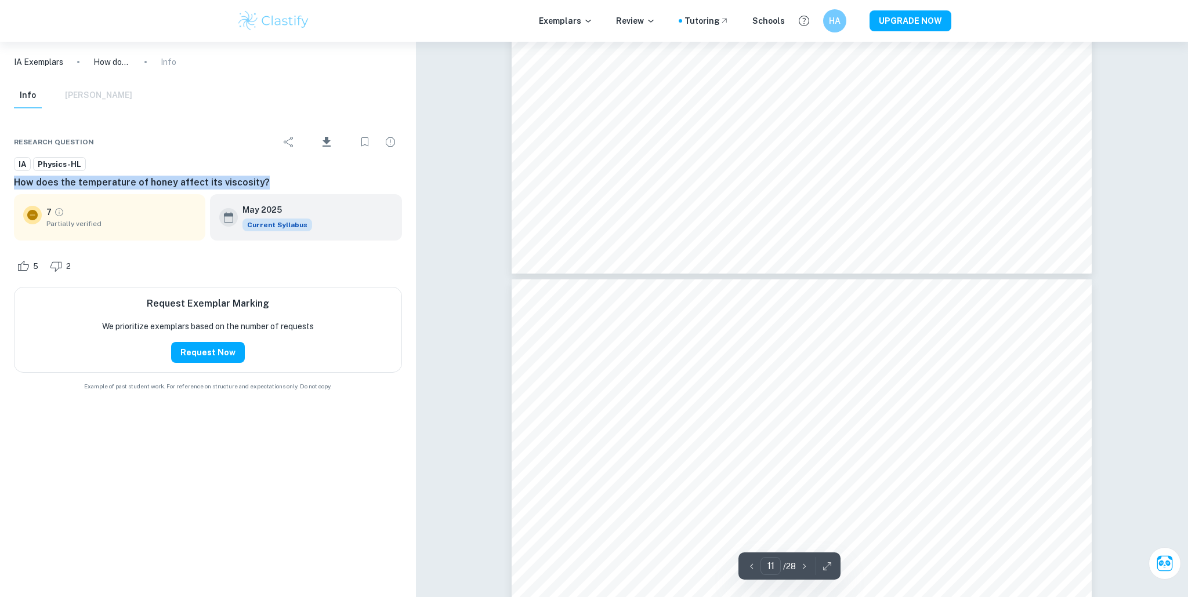
type input "12"
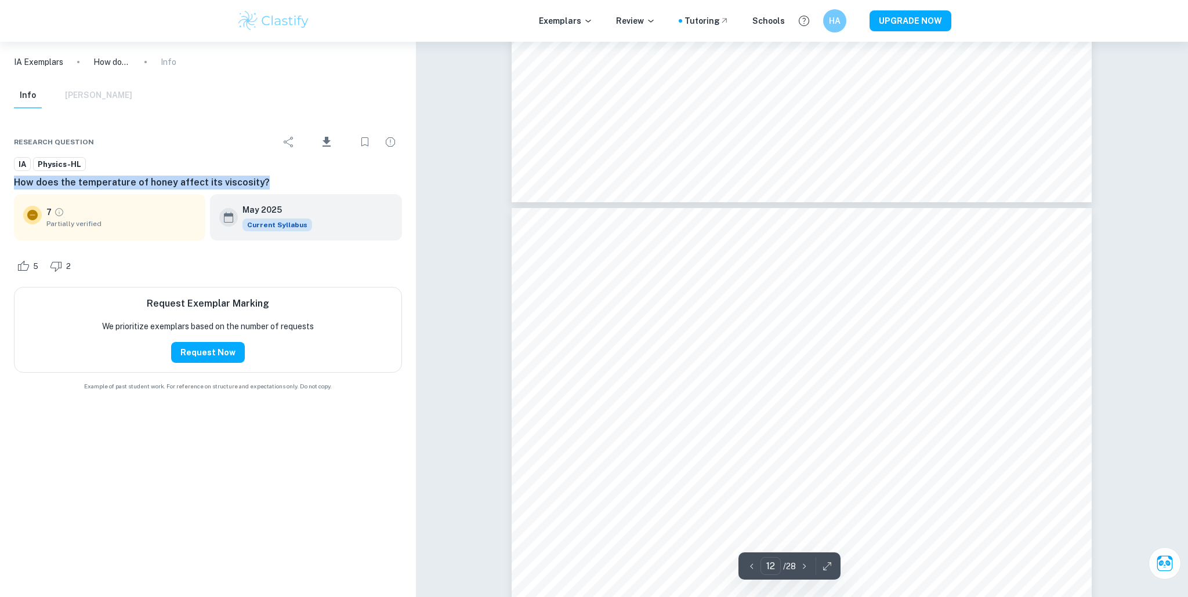
scroll to position [9234, 0]
